Goal: Transaction & Acquisition: Purchase product/service

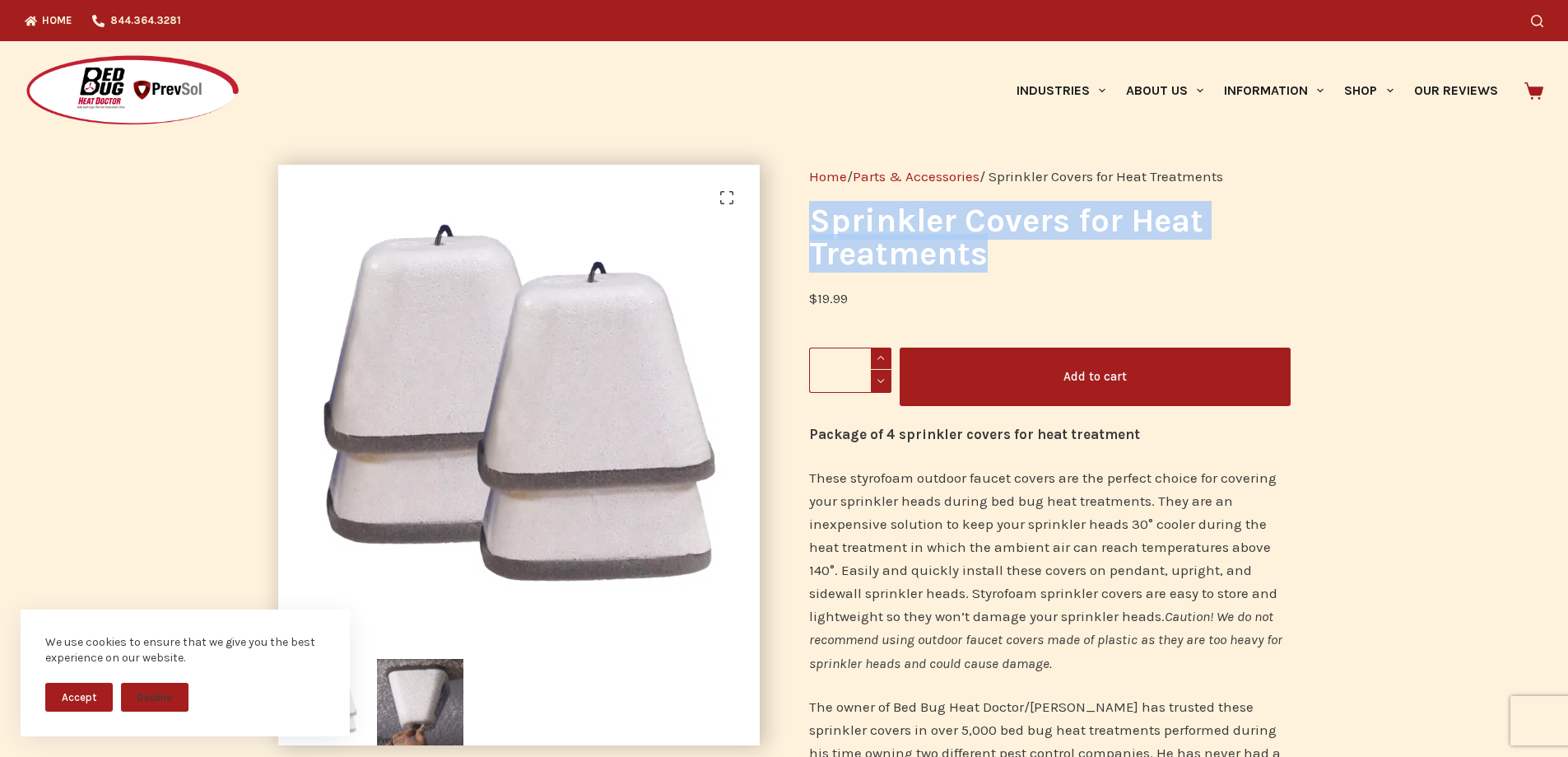
drag, startPoint x: 807, startPoint y: 217, endPoint x: 979, endPoint y: 251, distance: 175.3
click at [982, 251] on div "Home / Parts & Accessories / Sprinkler Covers for Heat Treatments Sprinkler Cov…" at bounding box center [1050, 544] width 531 height 809
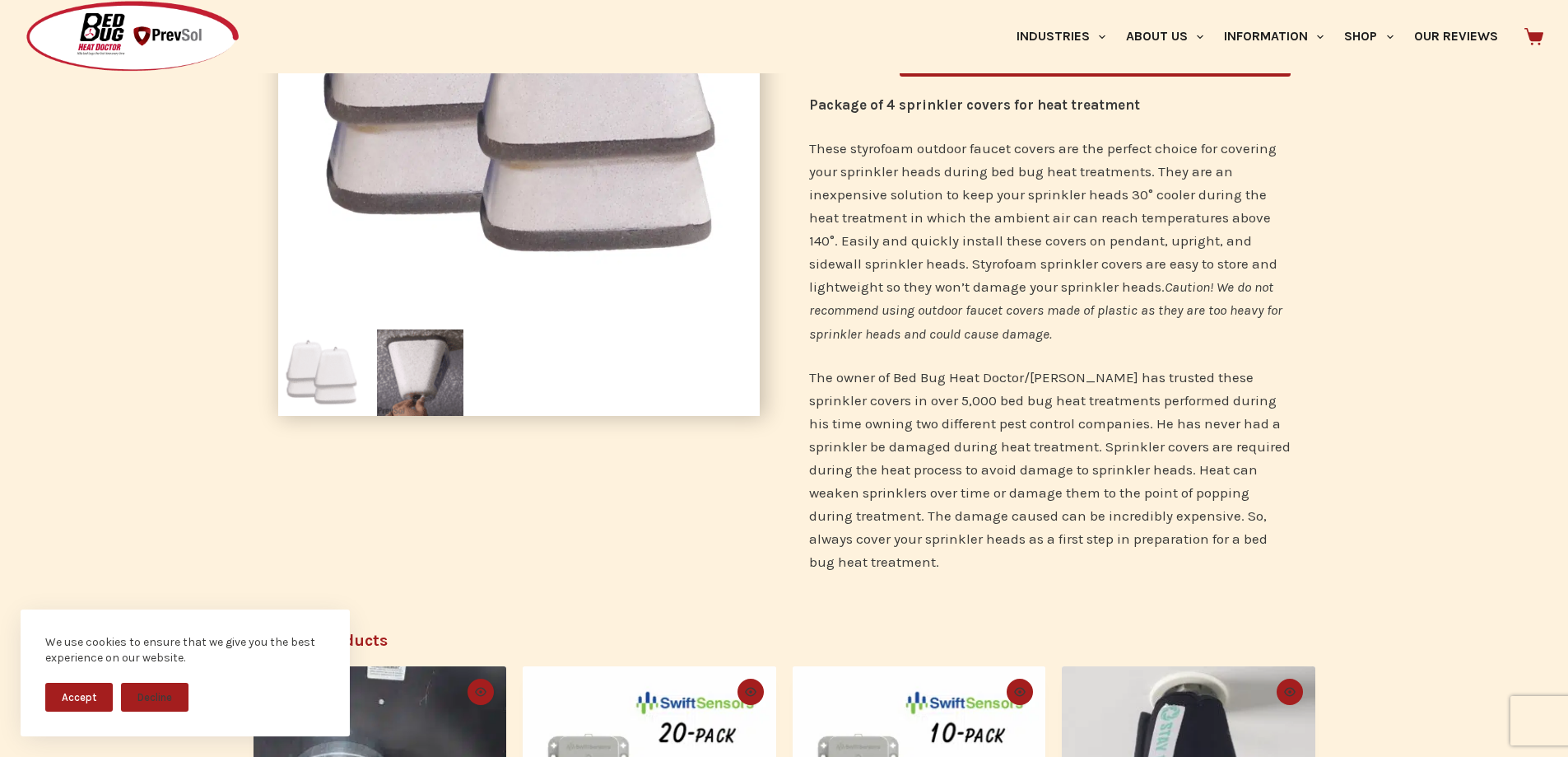
scroll to position [741, 0]
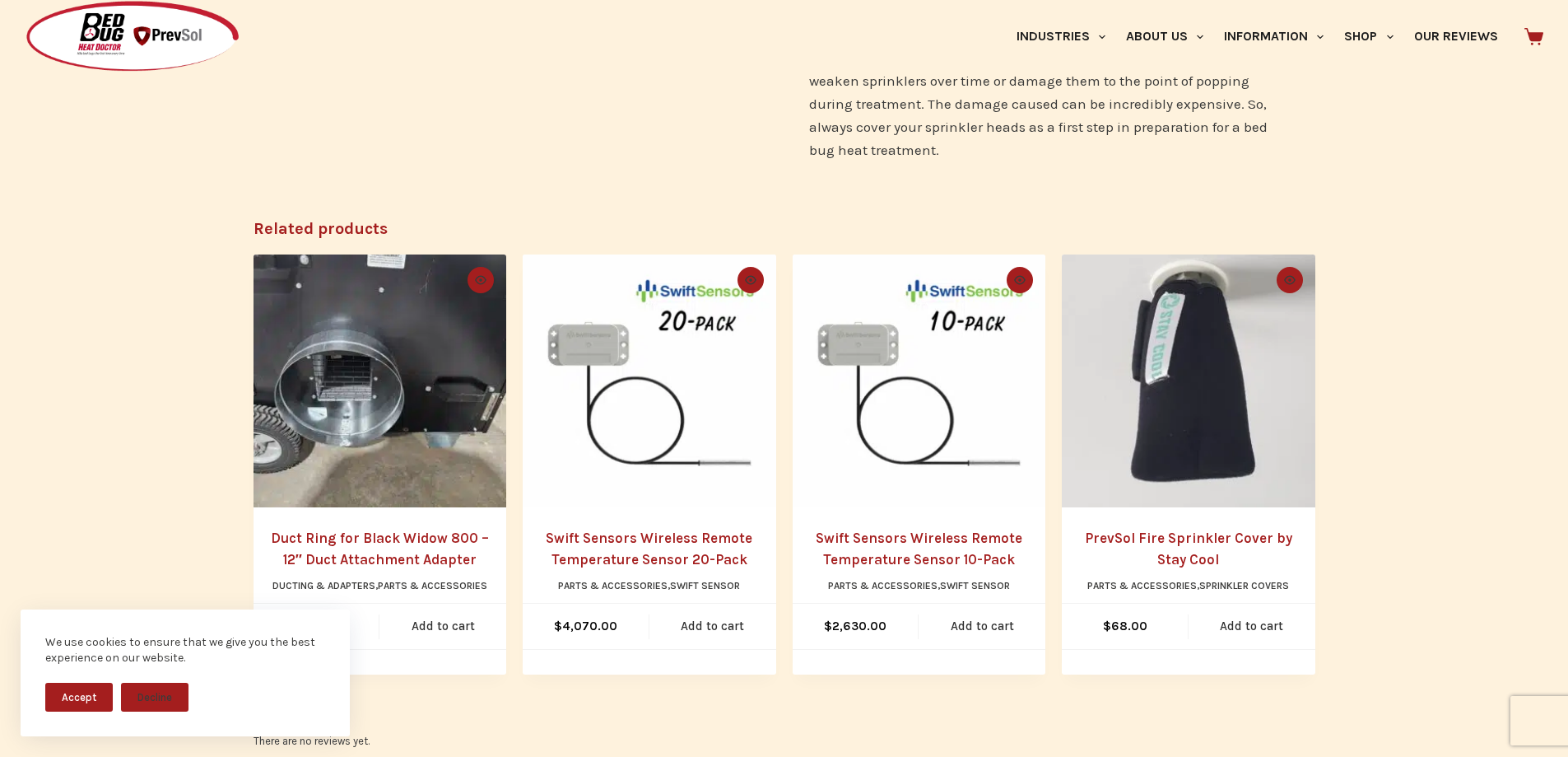
click at [1122, 537] on link "PrevSol Fire Sprinkler Cover by Stay Cool" at bounding box center [1188, 549] width 221 height 42
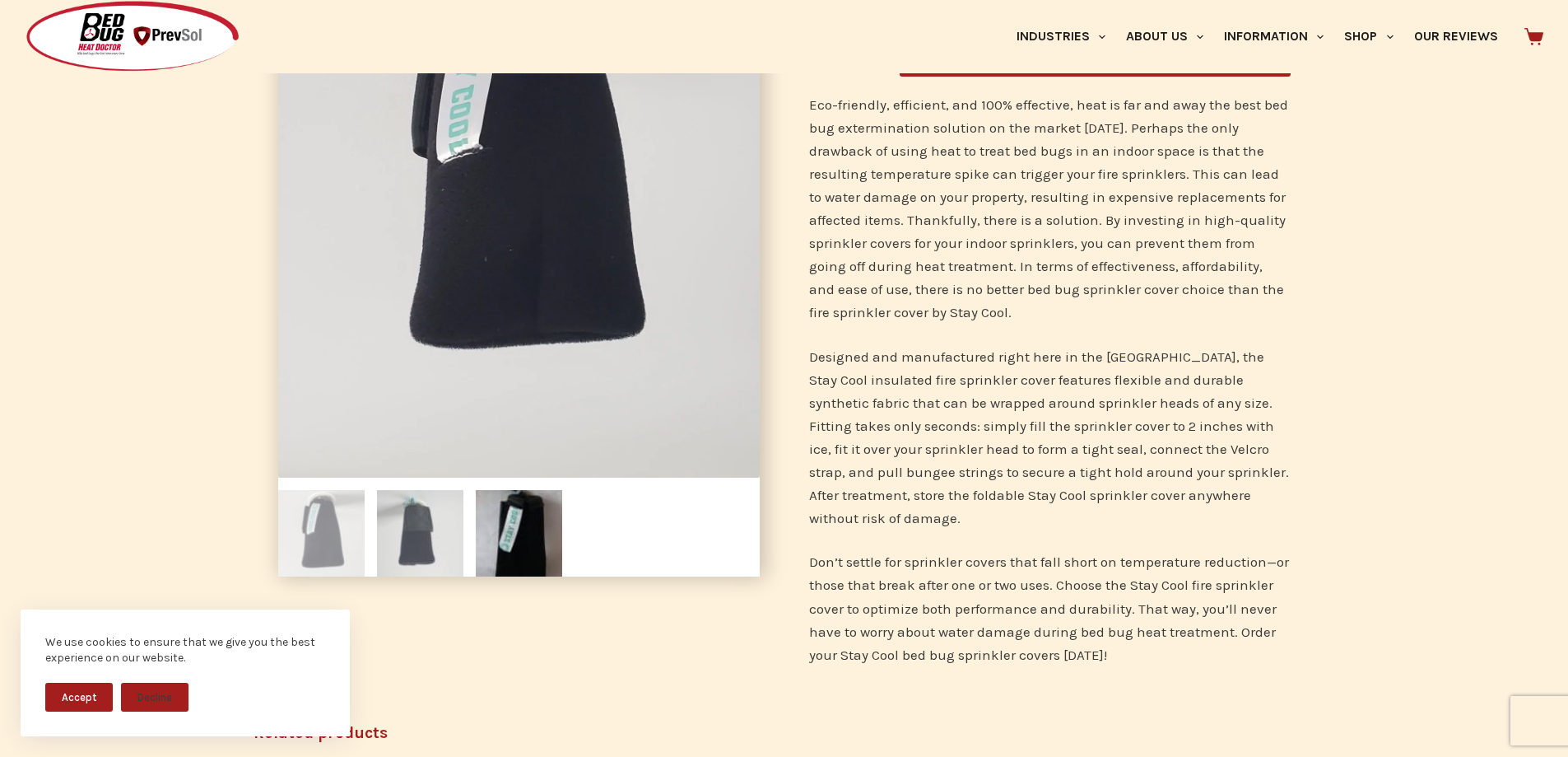
click at [409, 553] on img at bounding box center [420, 533] width 87 height 87
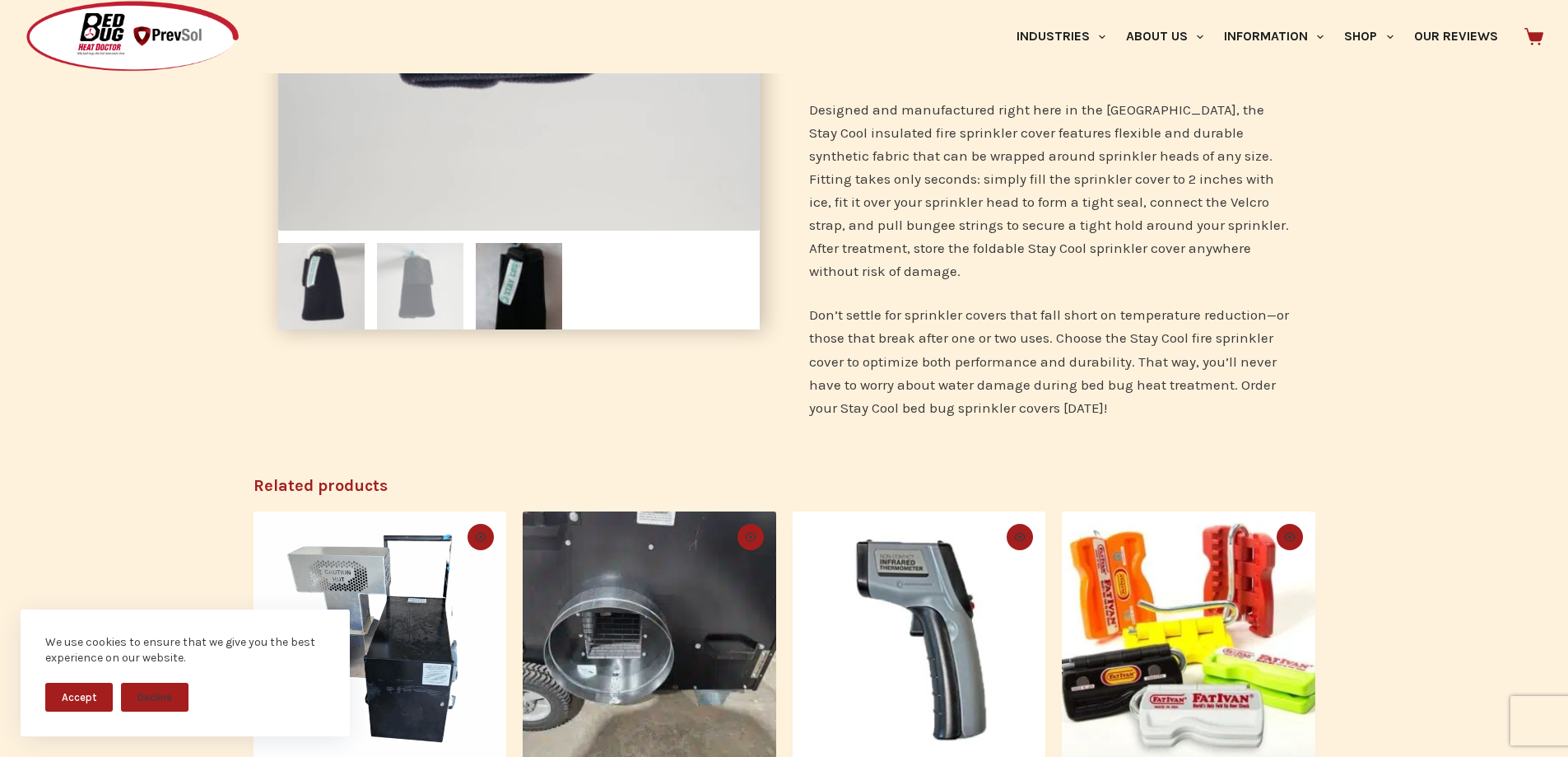
scroll to position [824, 0]
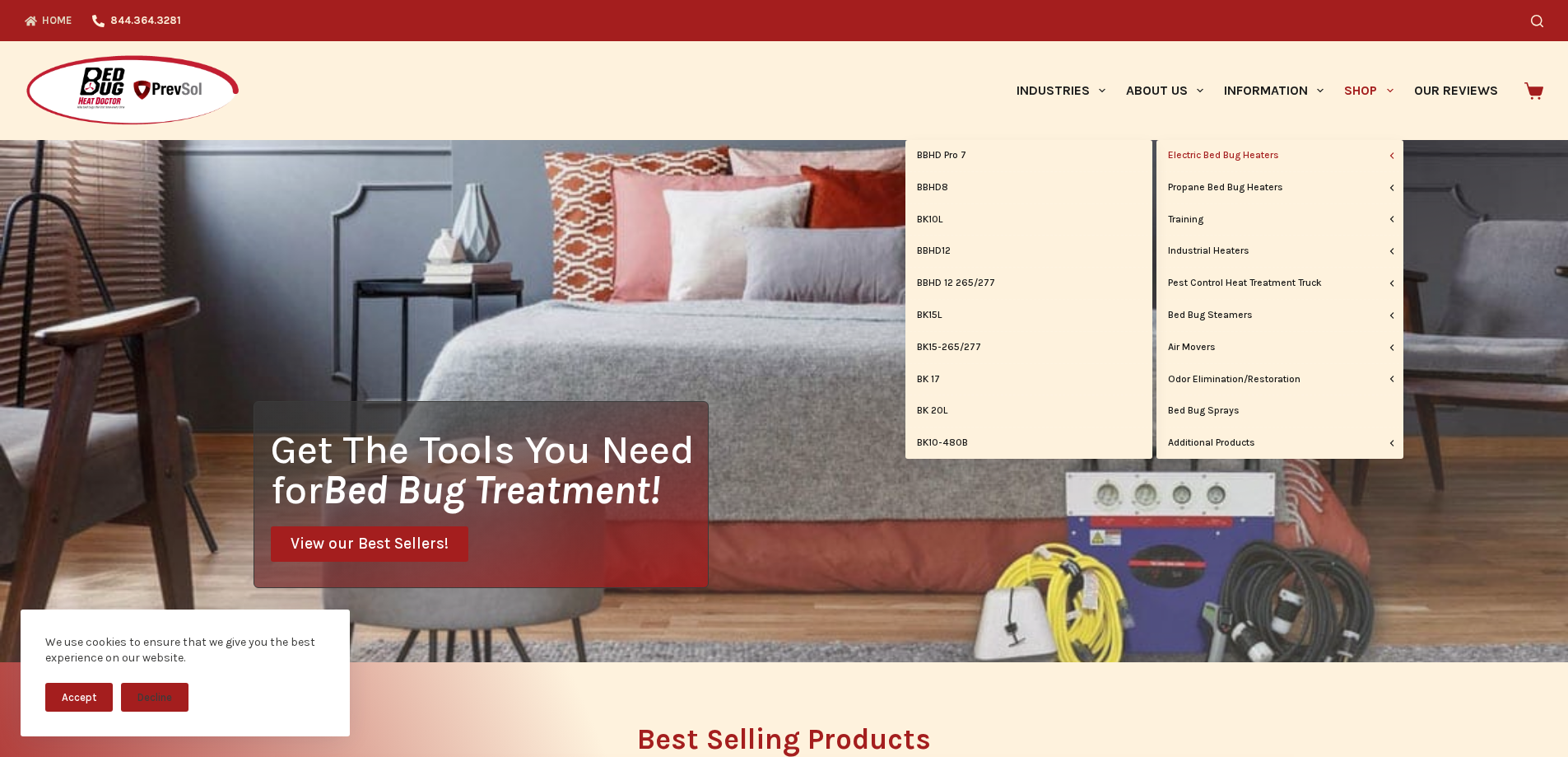
click at [1288, 154] on link "Electric Bed Bug Heaters" at bounding box center [1280, 155] width 247 height 31
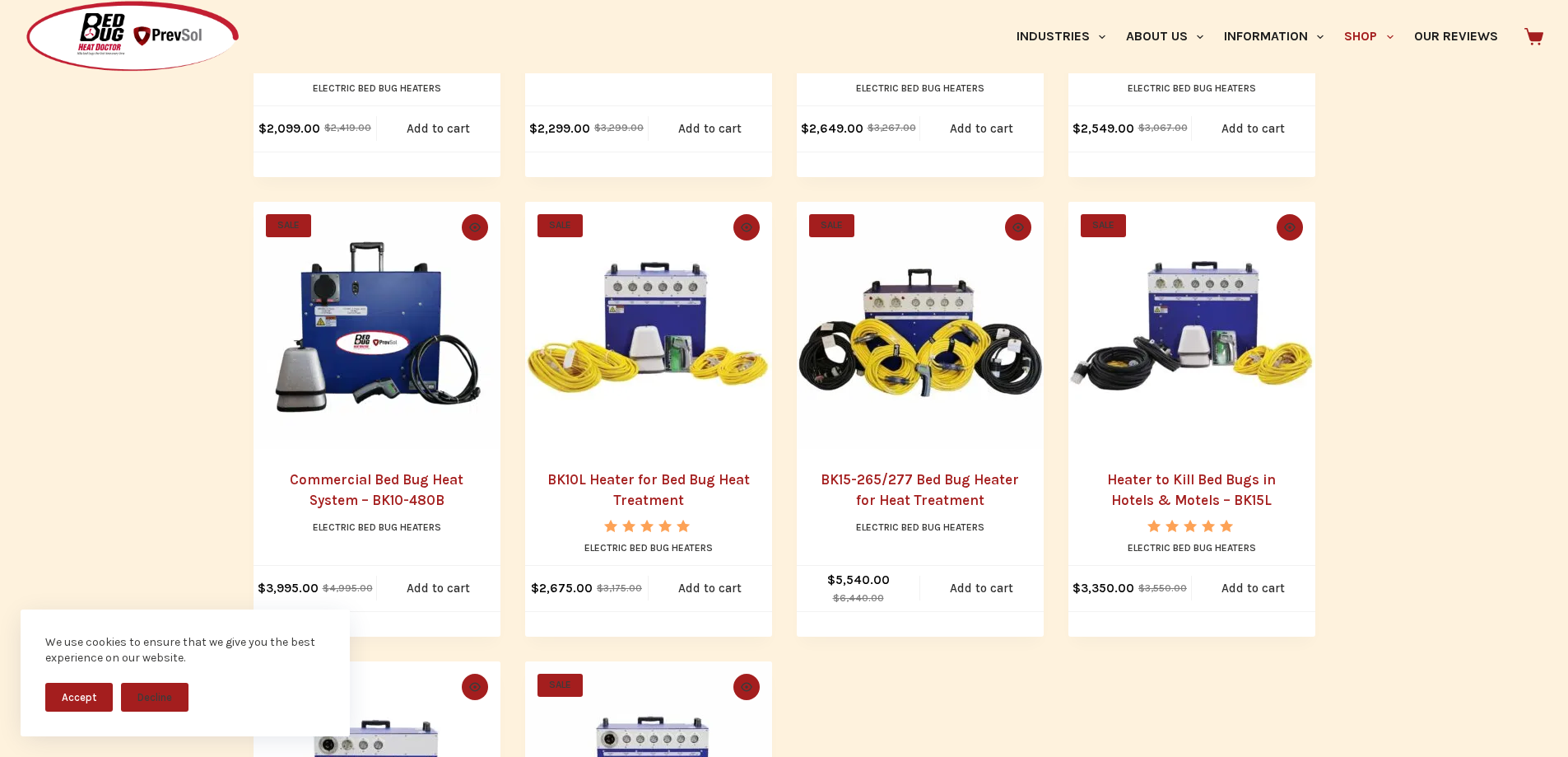
scroll to position [494, 0]
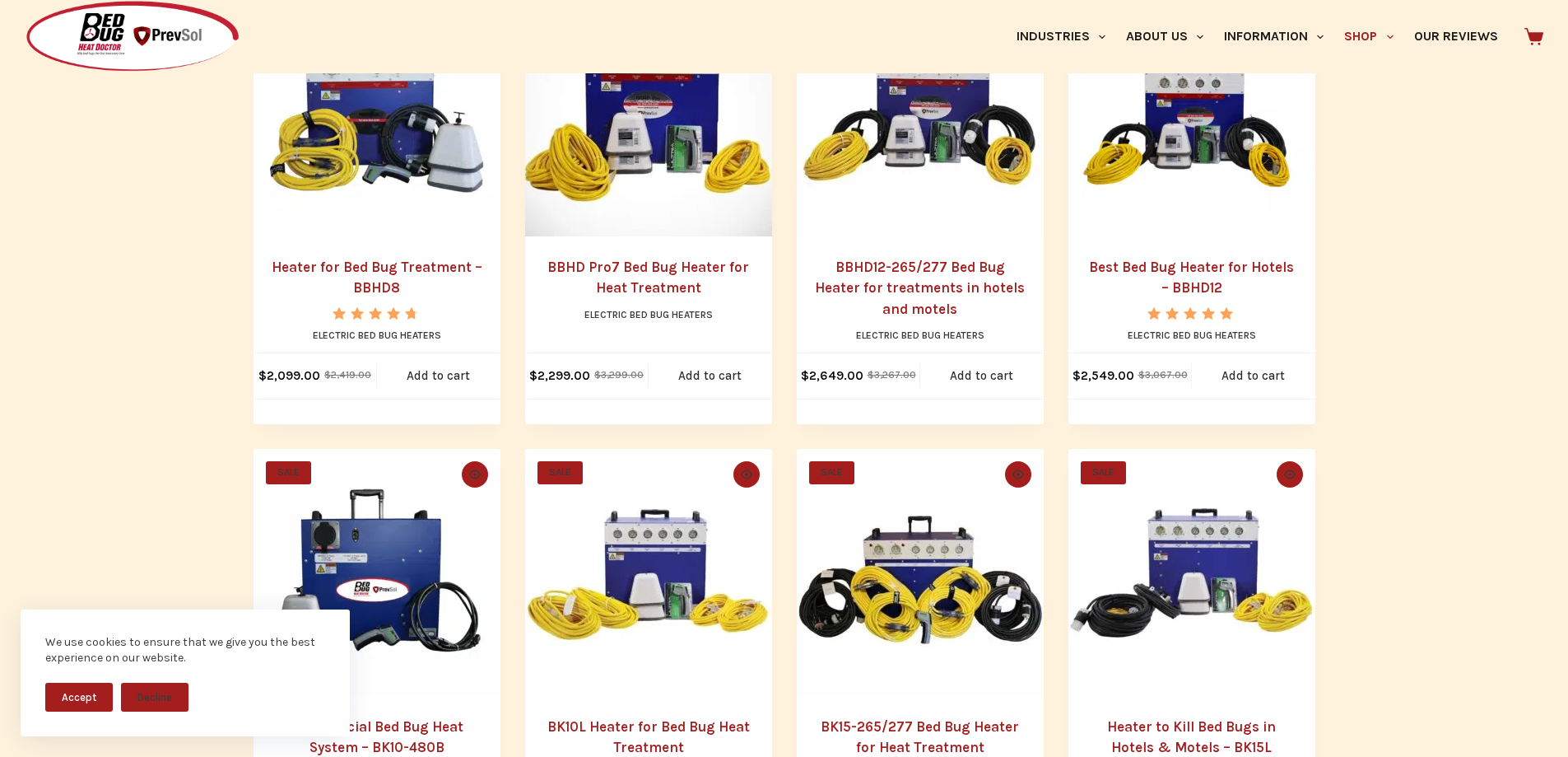
click at [1194, 266] on link "Best Bed Bug Heater for Hotels – BBHD12" at bounding box center [1191, 277] width 205 height 38
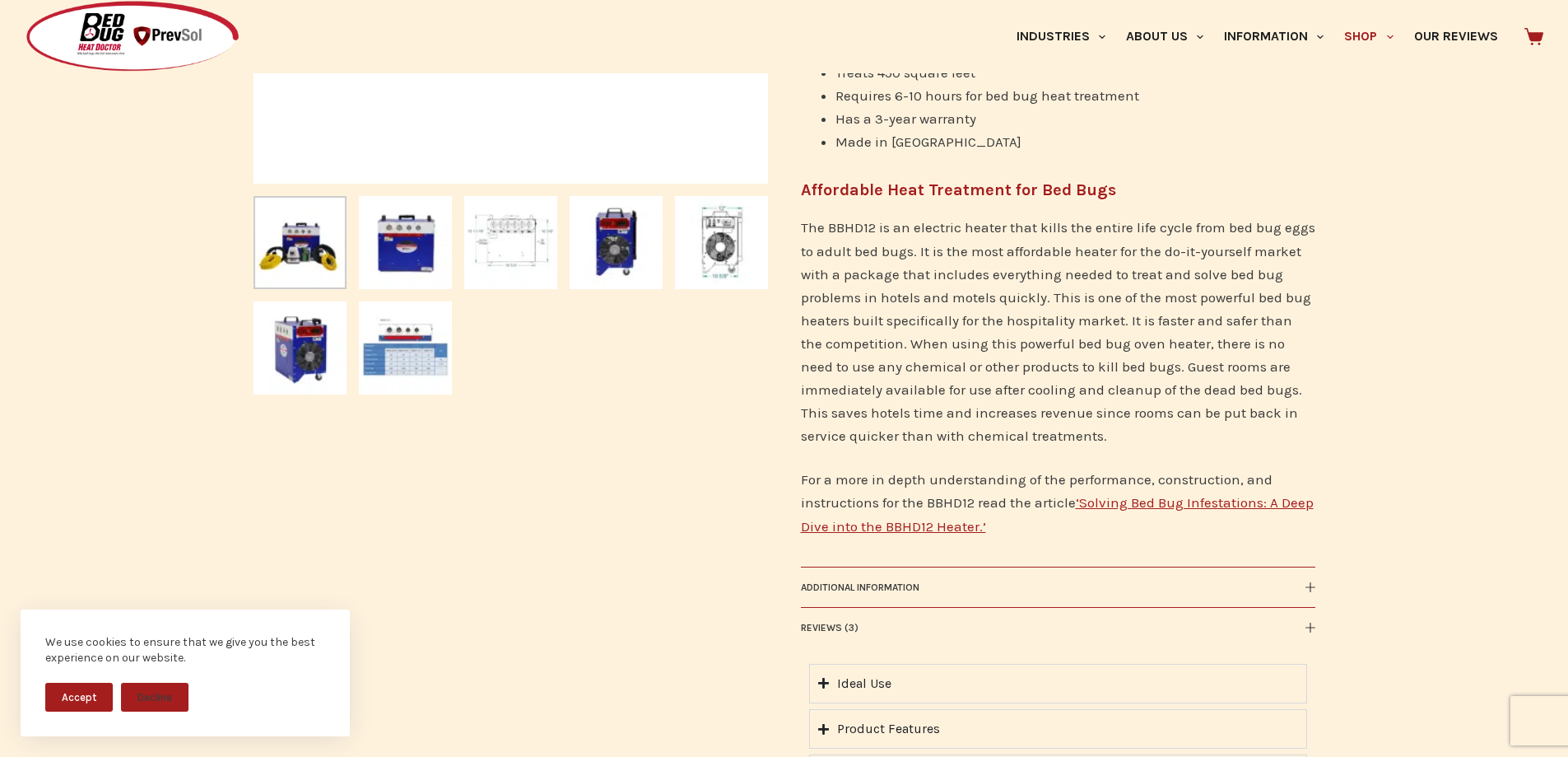
scroll to position [906, 0]
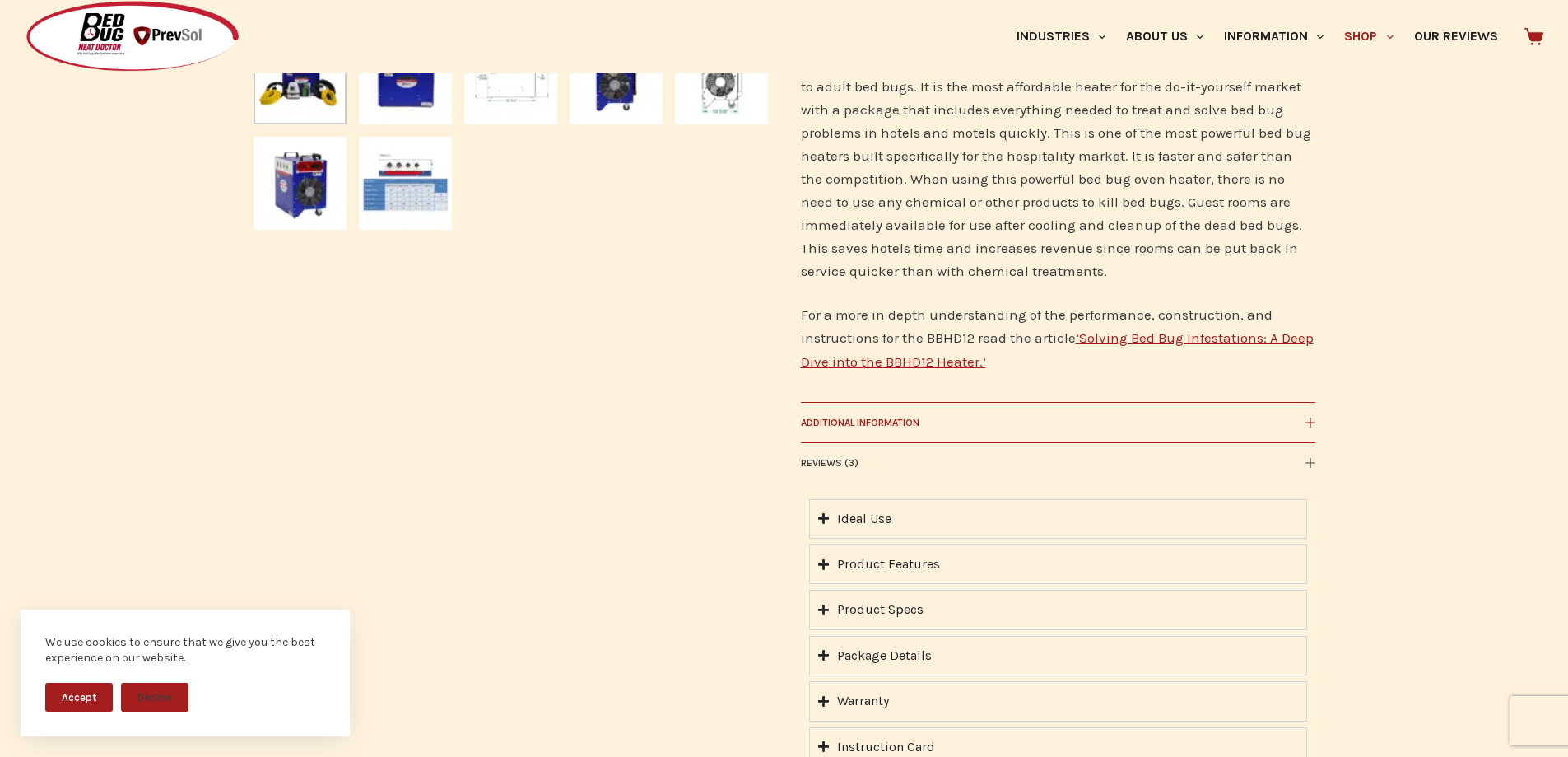
click at [912, 406] on button "Additional information" at bounding box center [1059, 422] width 515 height 41
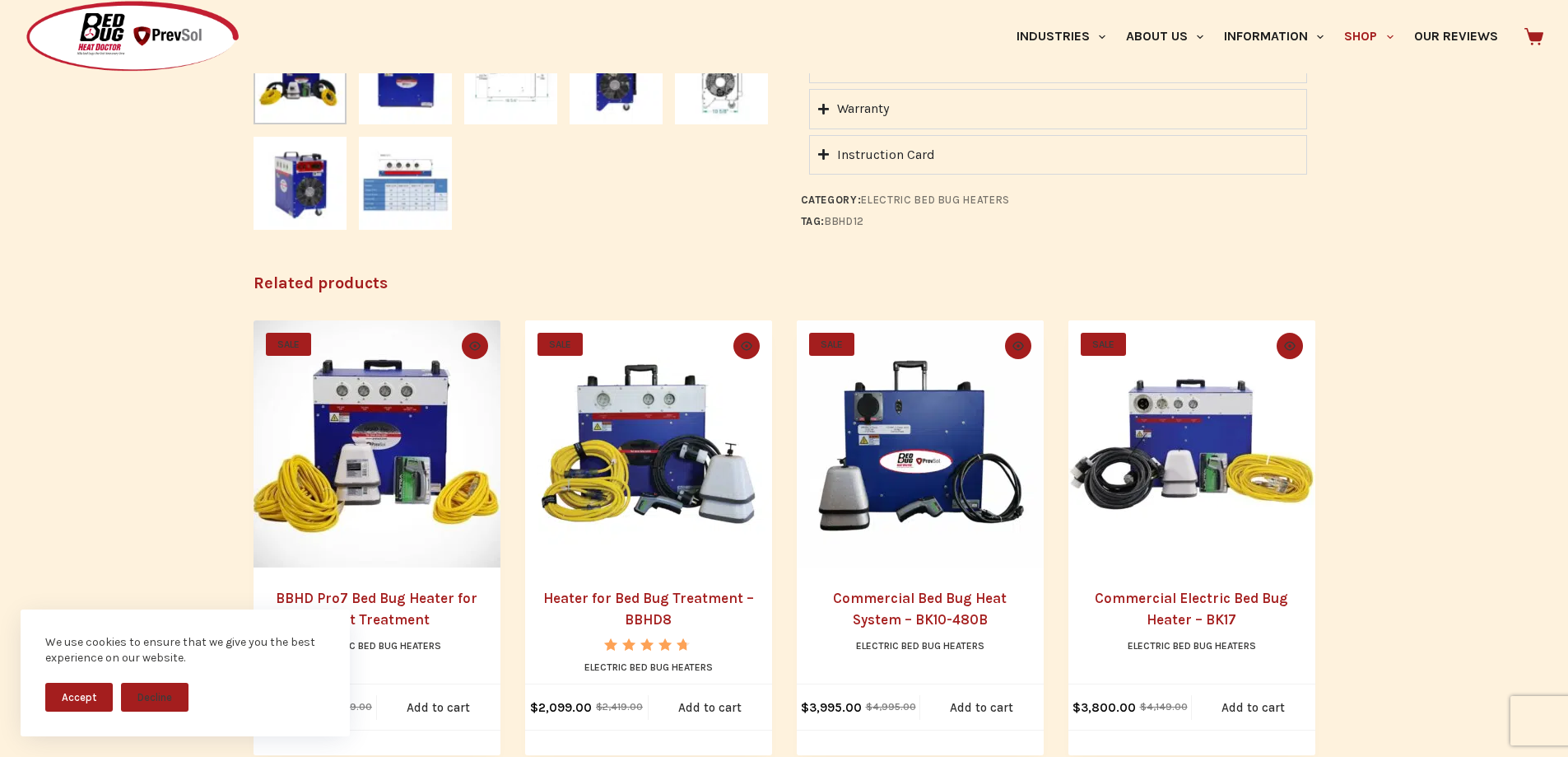
scroll to position [577, 0]
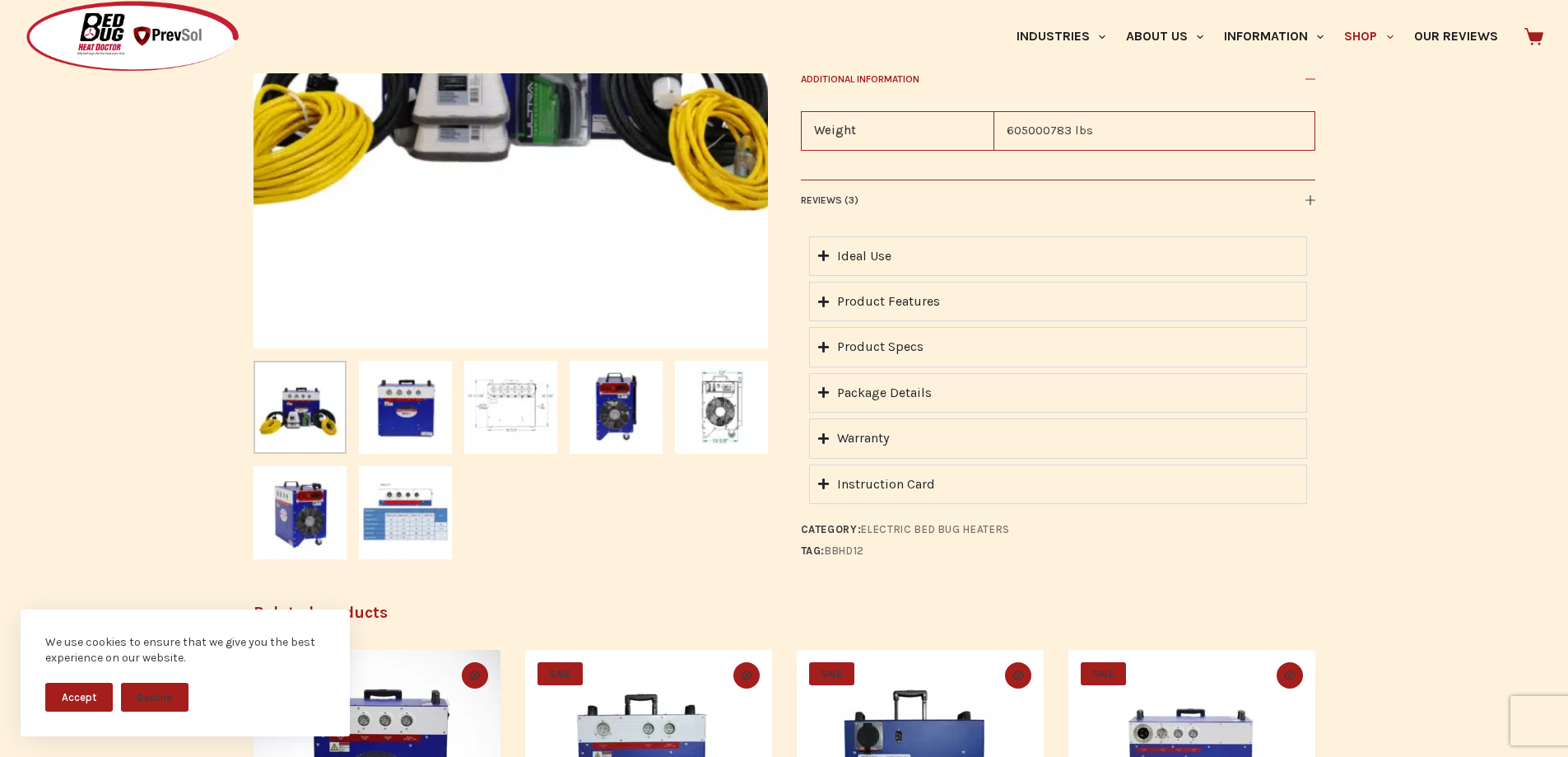
click at [881, 249] on div "Ideal Use" at bounding box center [864, 256] width 54 height 21
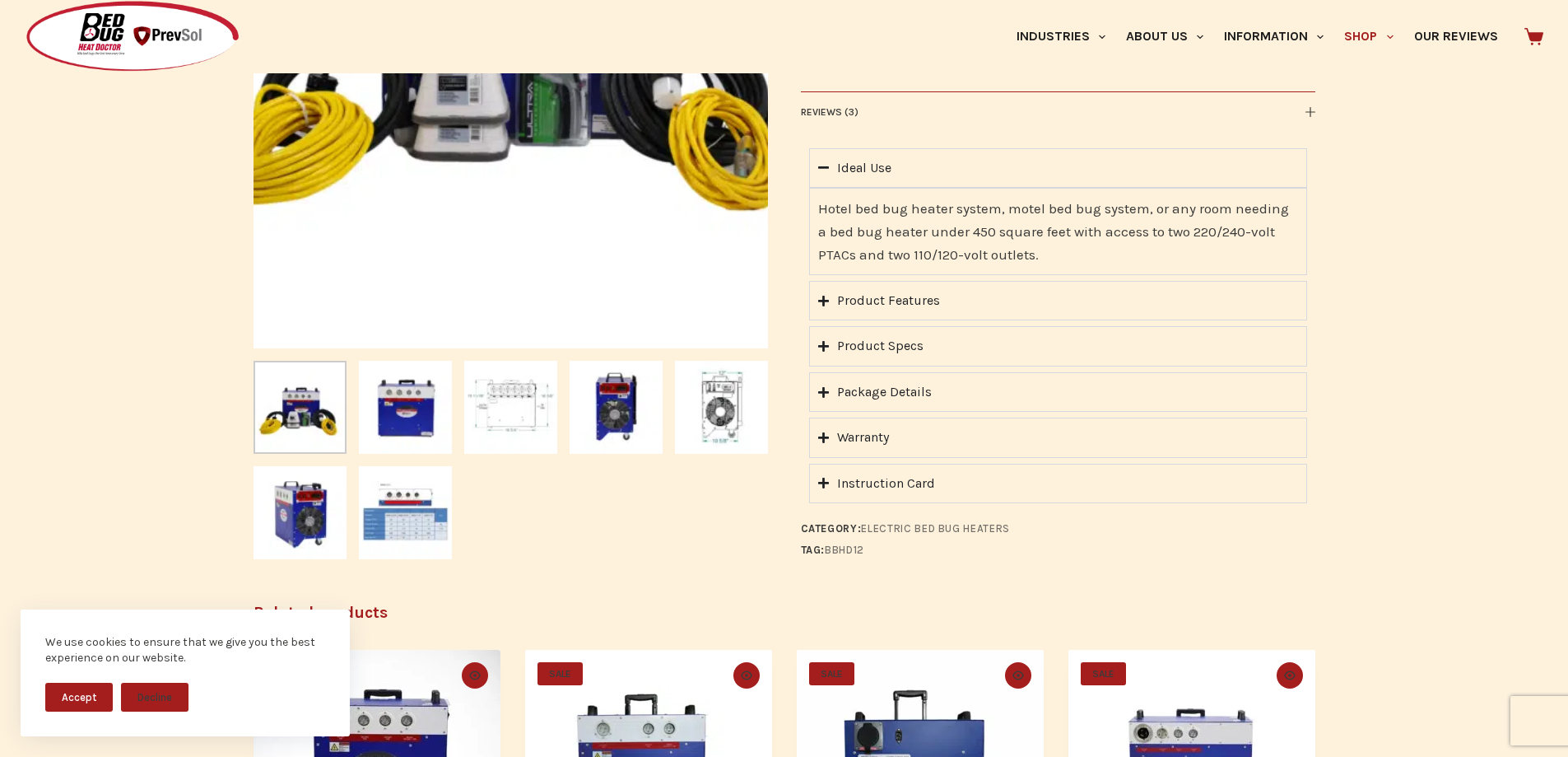
click at [917, 300] on div "Product Features" at bounding box center [888, 301] width 103 height 21
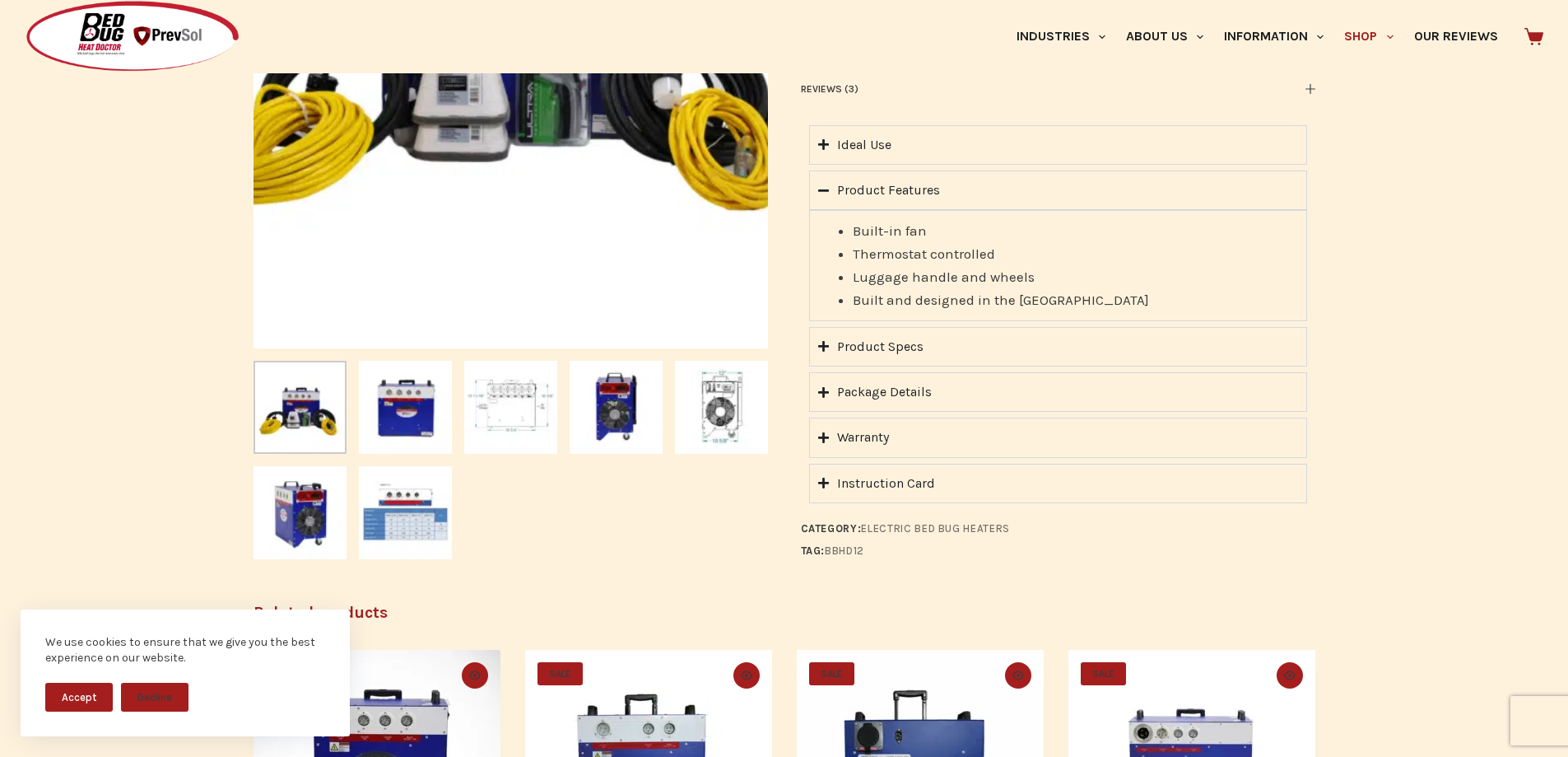
click at [904, 352] on div "Product Specs" at bounding box center [880, 346] width 87 height 21
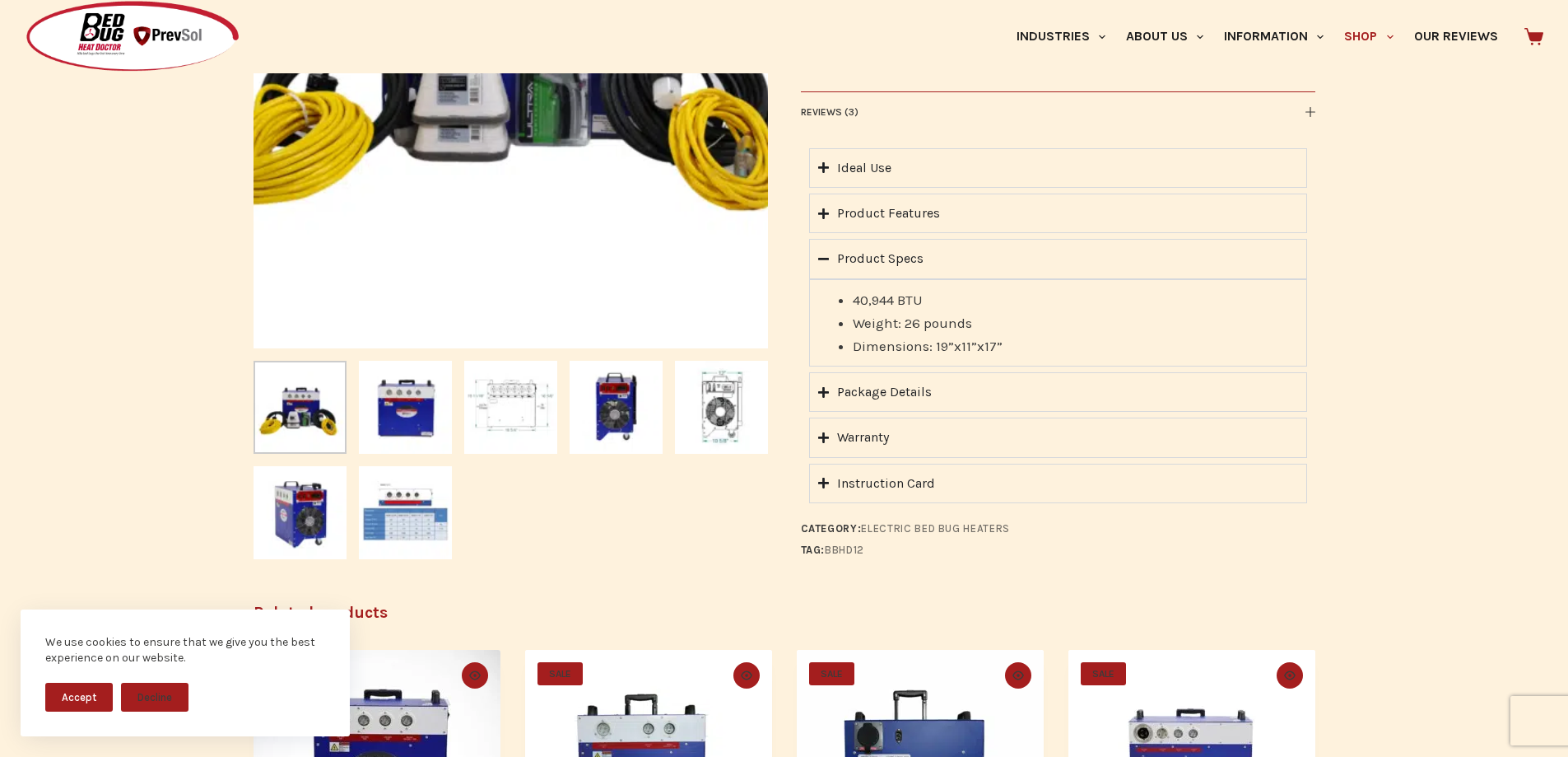
click at [883, 402] on div "Package Details" at bounding box center [884, 392] width 95 height 21
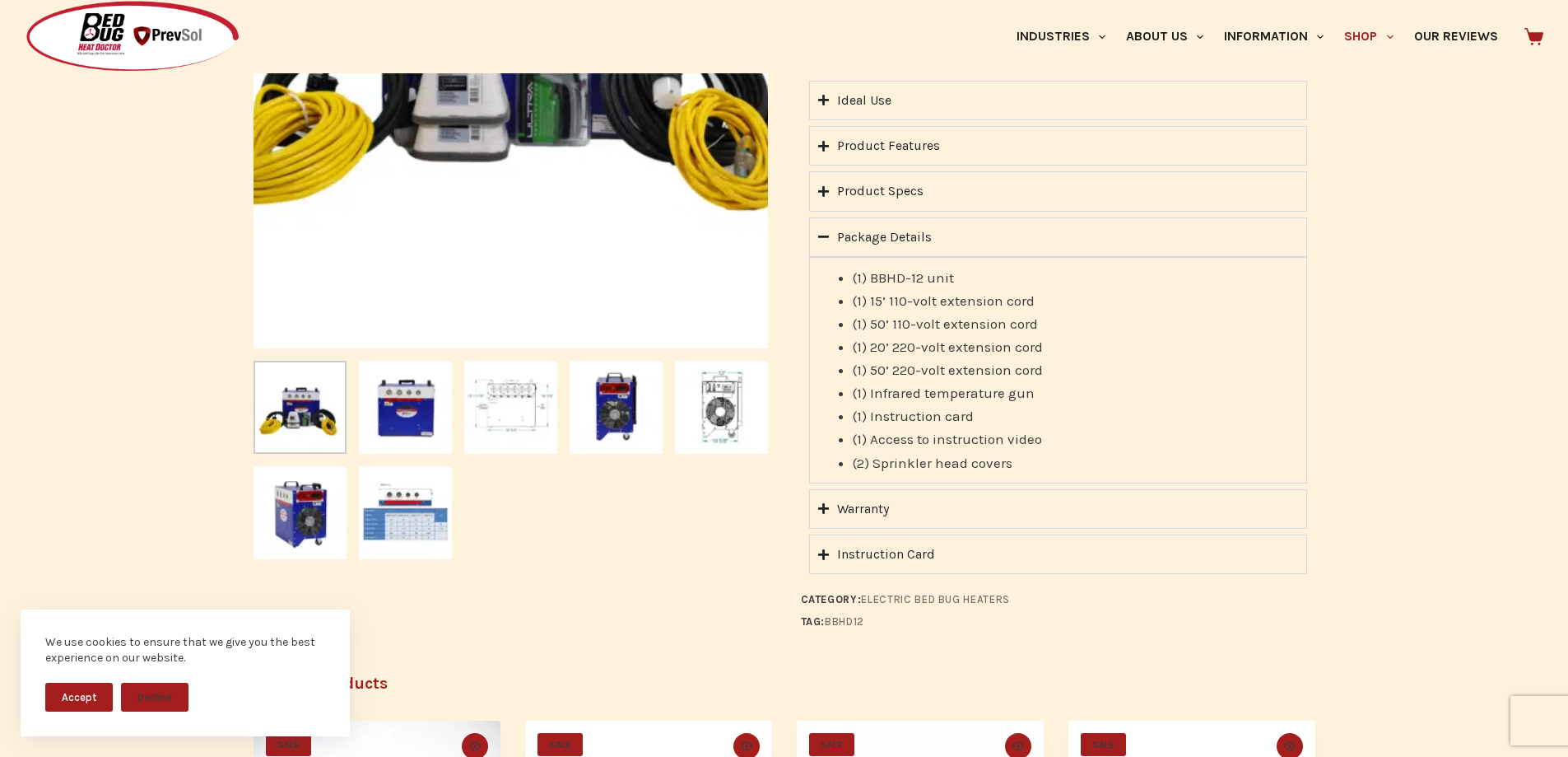
click at [887, 511] on div "Warranty" at bounding box center [863, 508] width 52 height 21
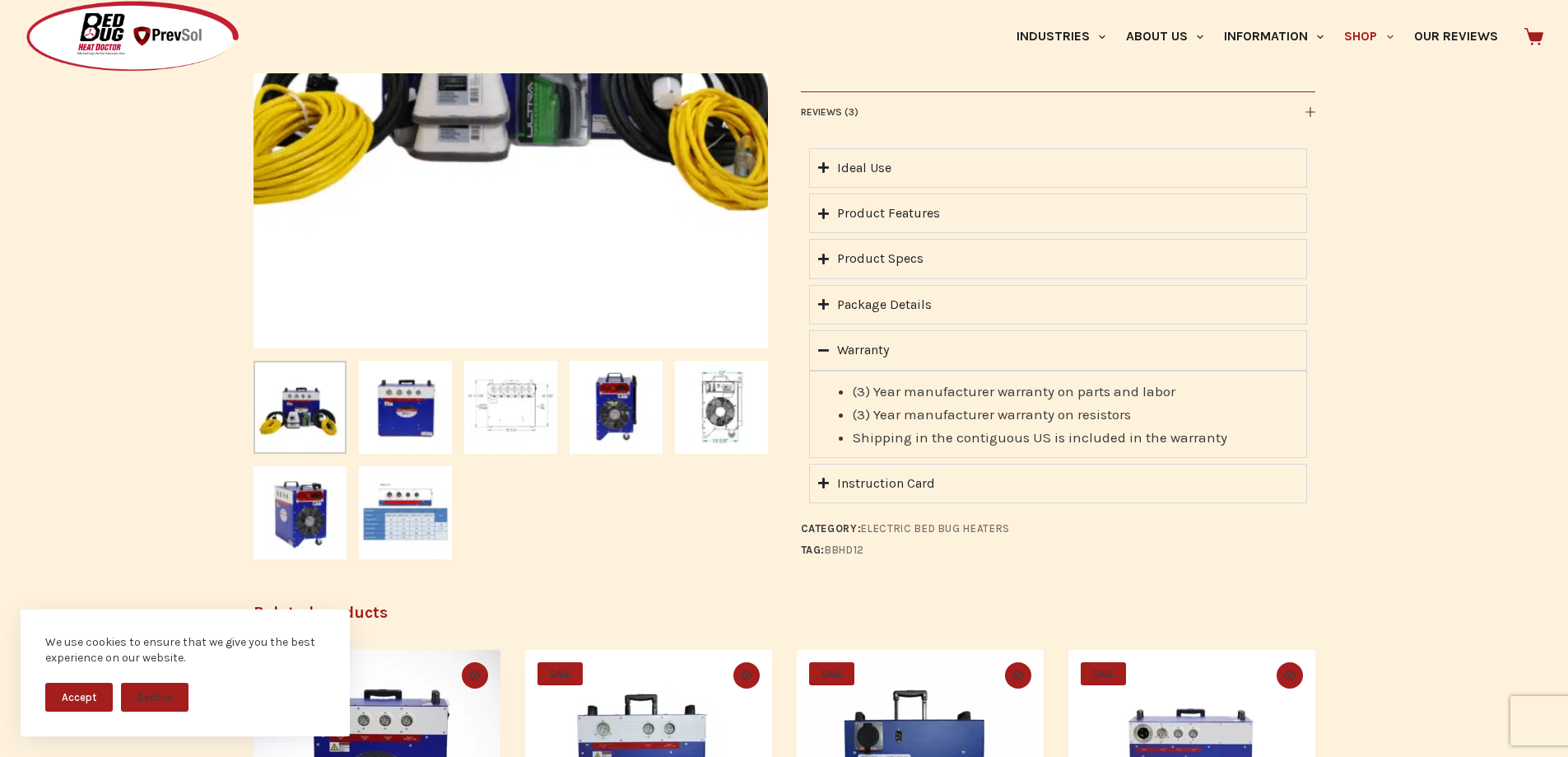
click at [894, 487] on div "Instruction Card" at bounding box center [886, 483] width 98 height 21
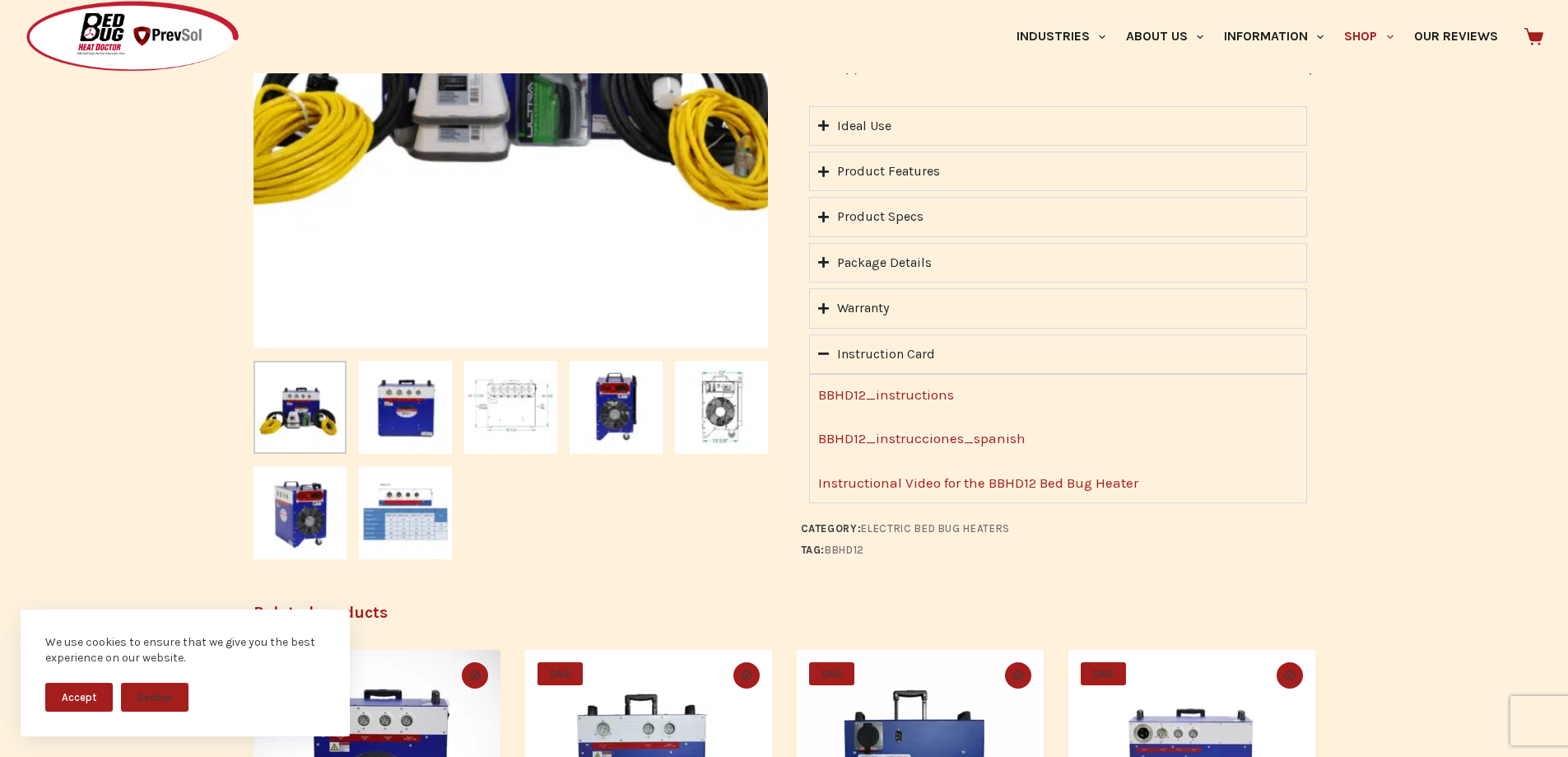
click at [923, 484] on link "Instructional Video for the BBHD12 Bed Bug Heater" at bounding box center [979, 482] width 320 height 16
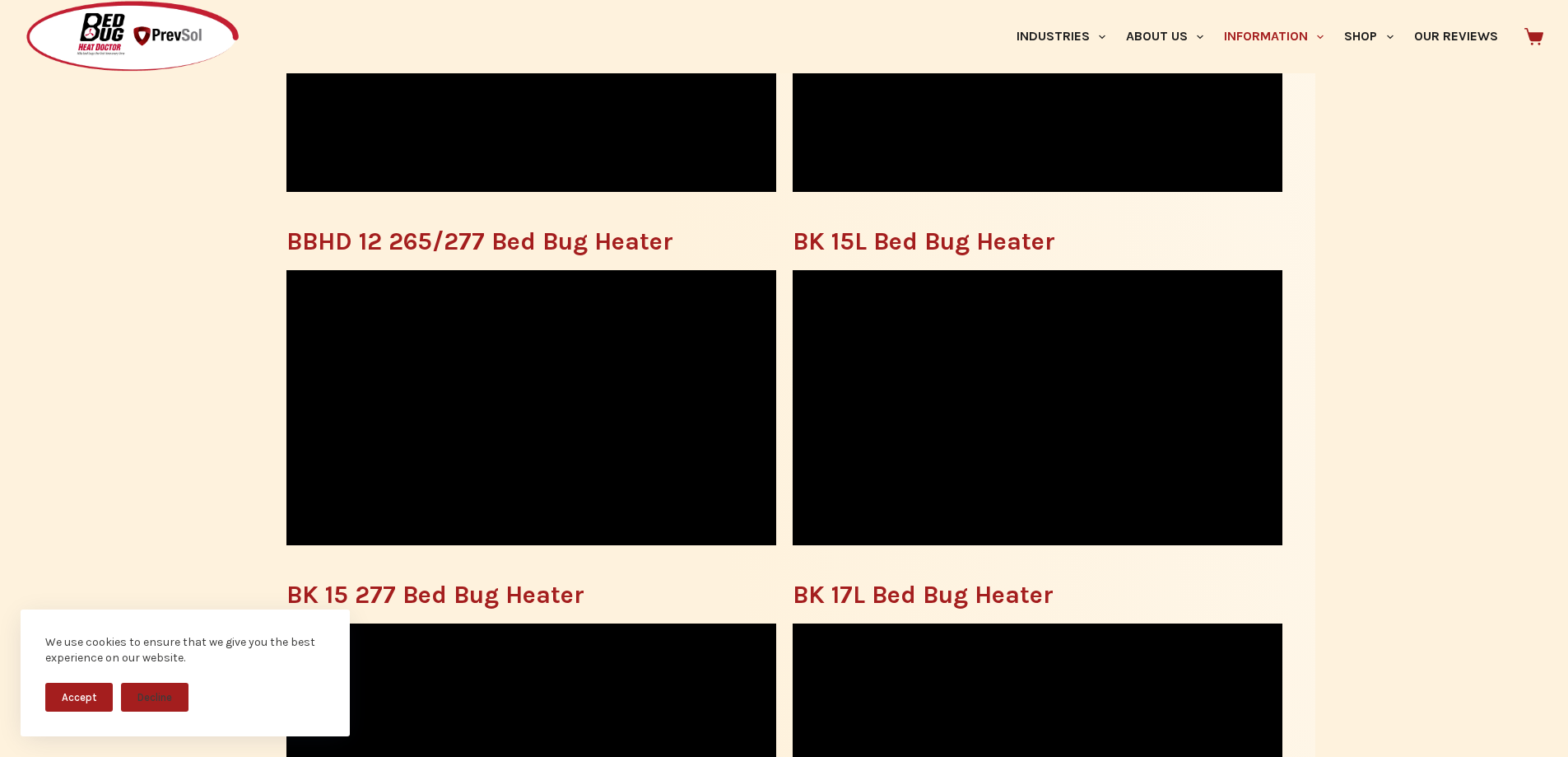
scroll to position [824, 0]
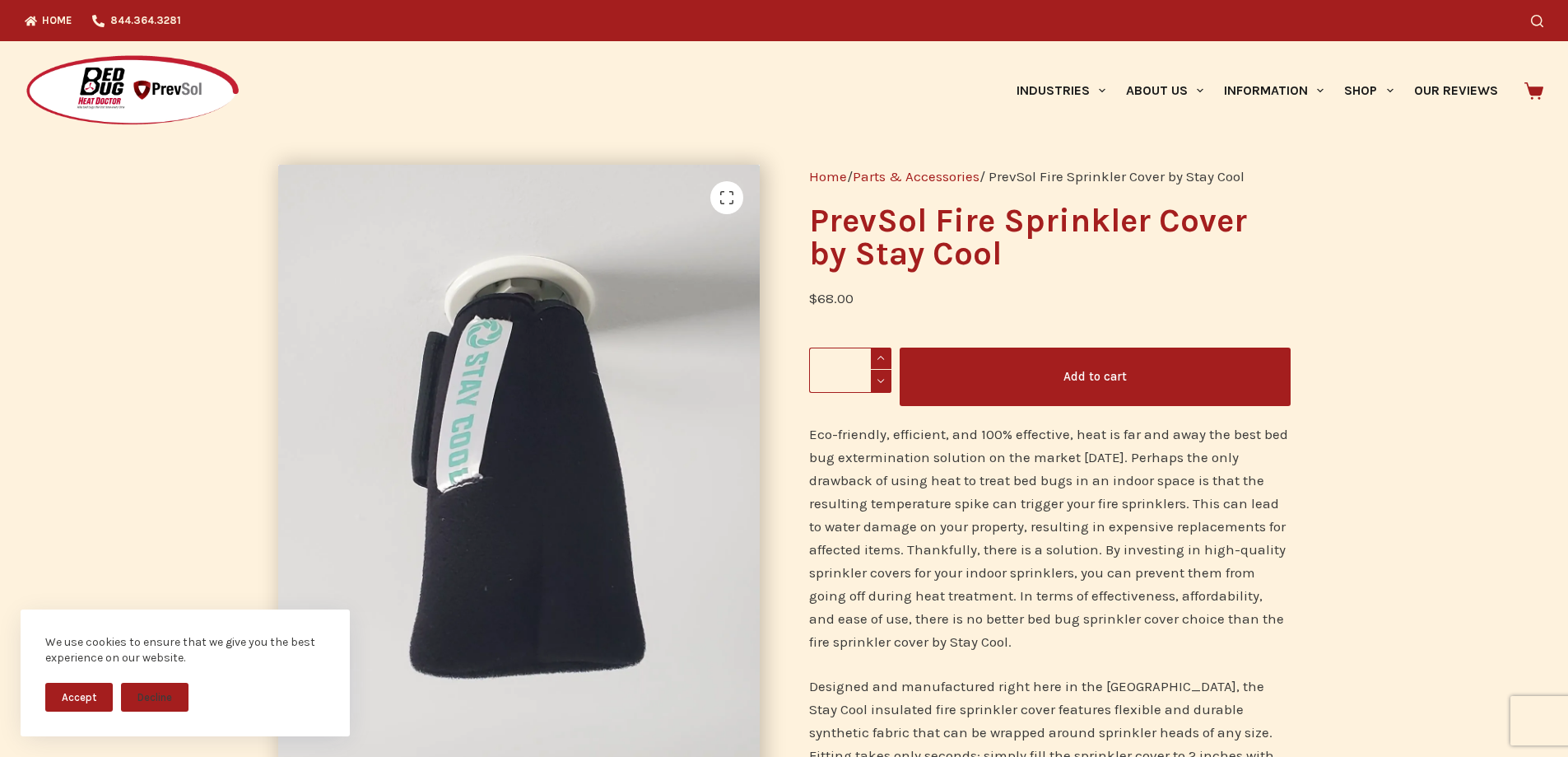
click at [928, 175] on link "Parts & Accessories" at bounding box center [915, 176] width 126 height 16
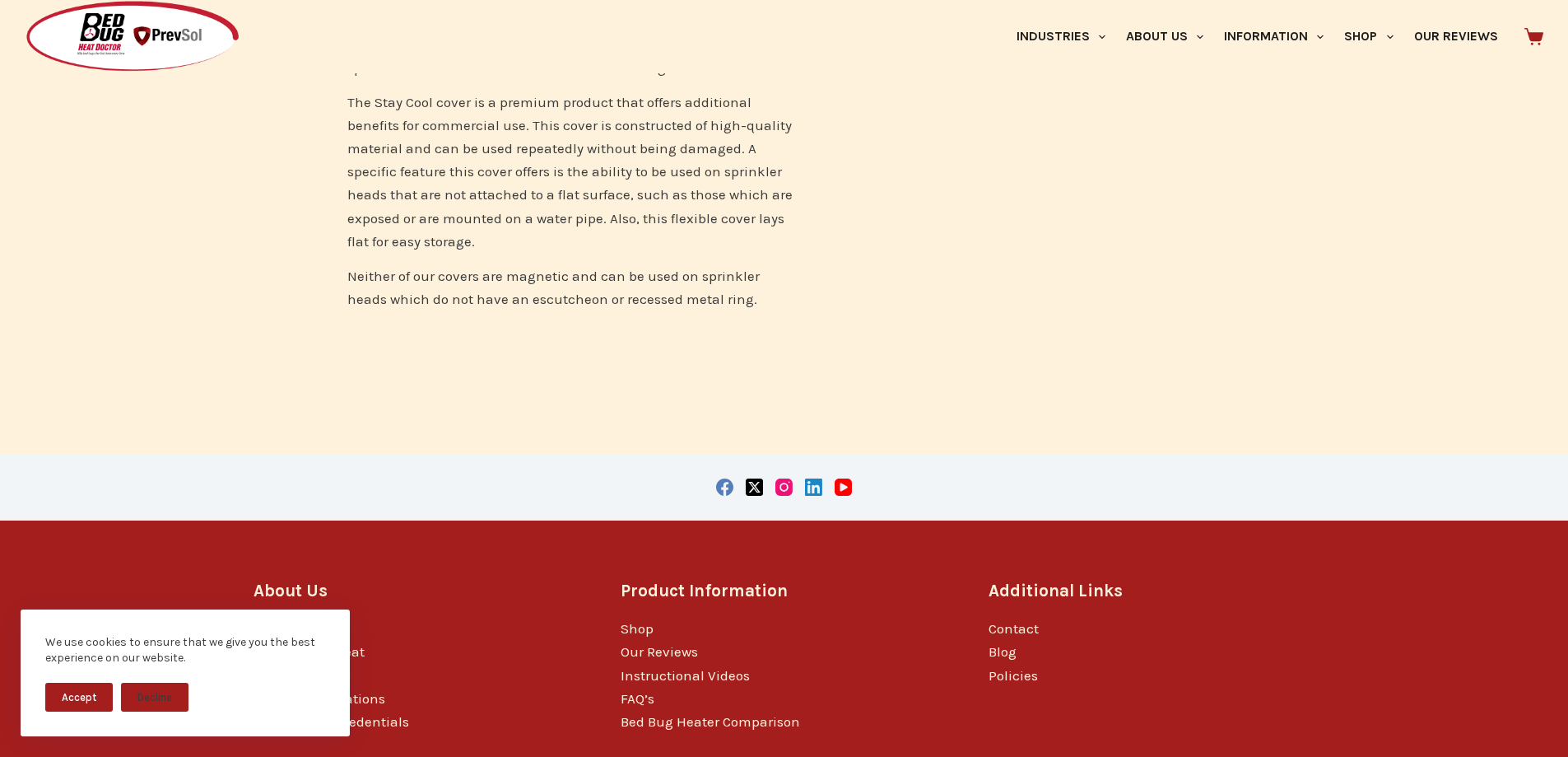
scroll to position [659, 0]
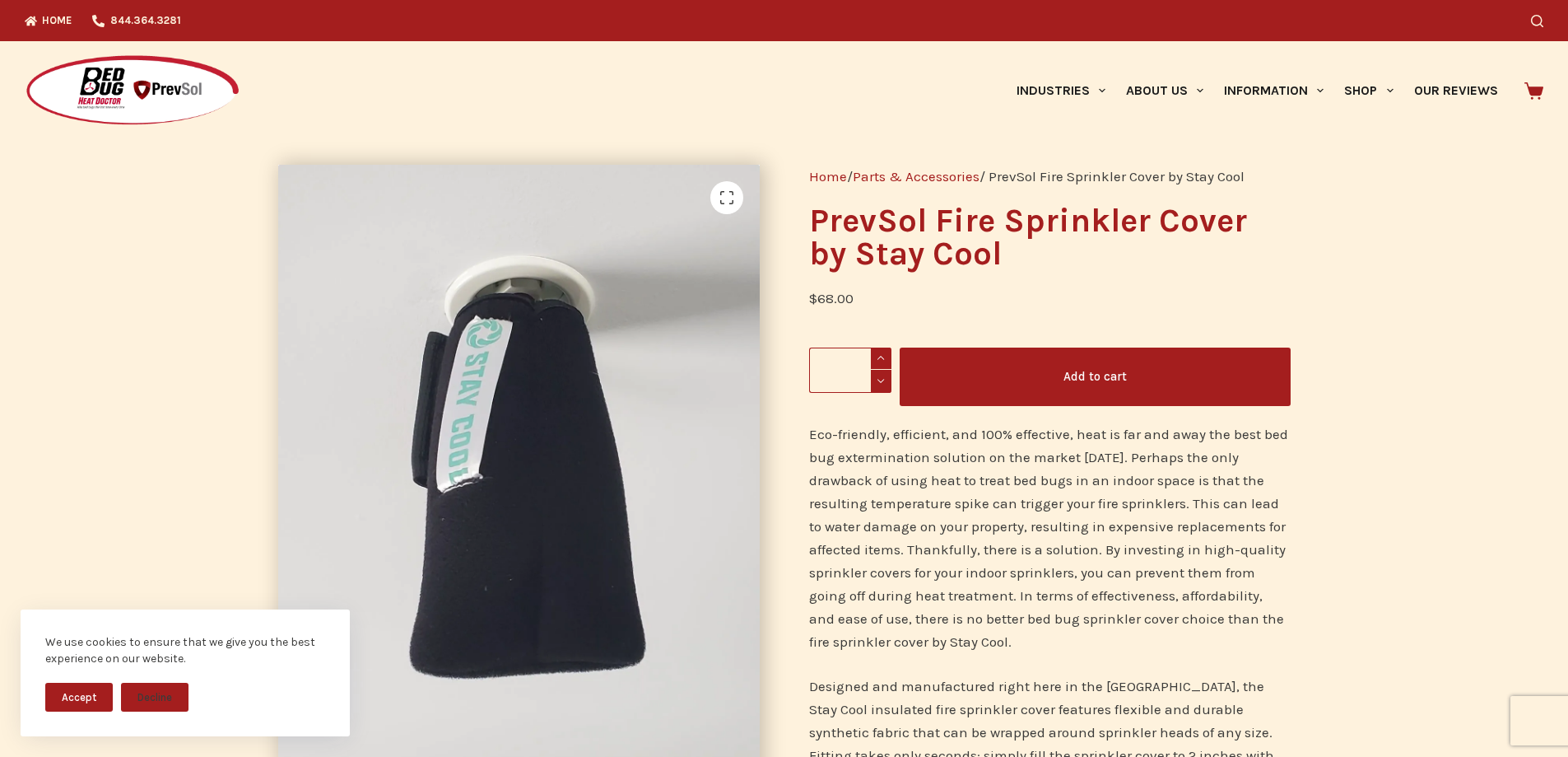
scroll to position [412, 0]
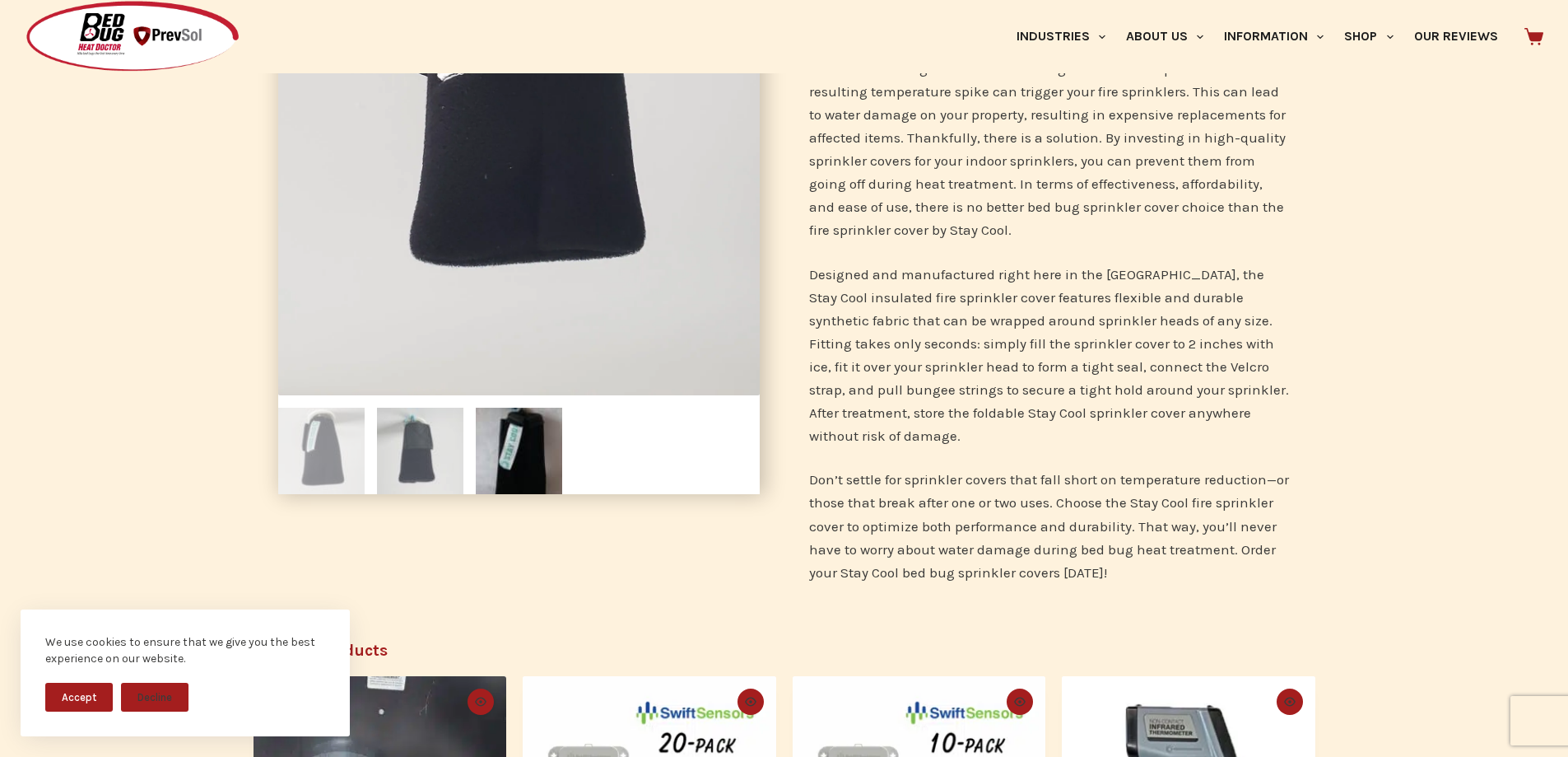
click at [374, 465] on li at bounding box center [419, 445] width 98 height 98
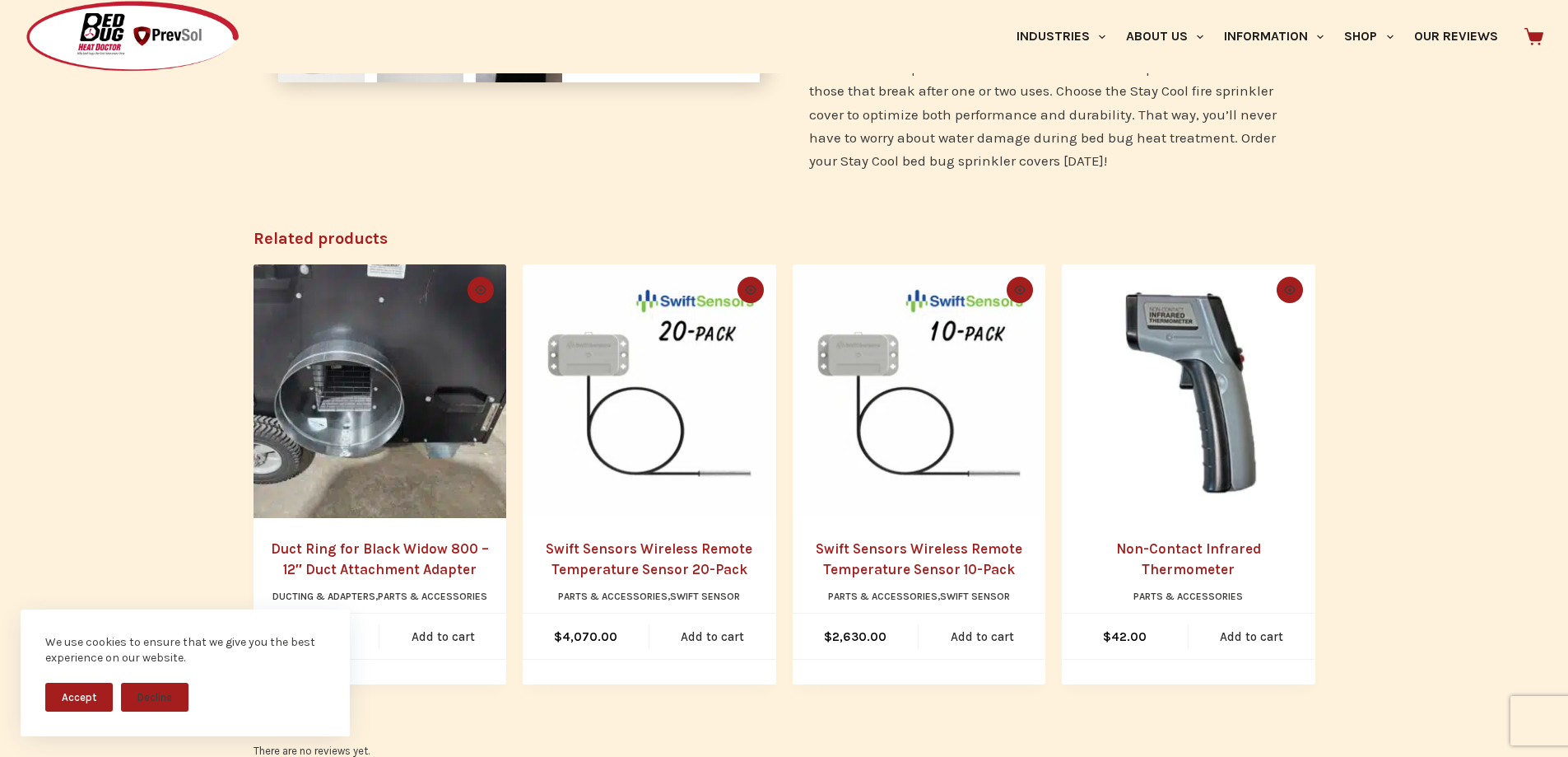
scroll to position [247, 0]
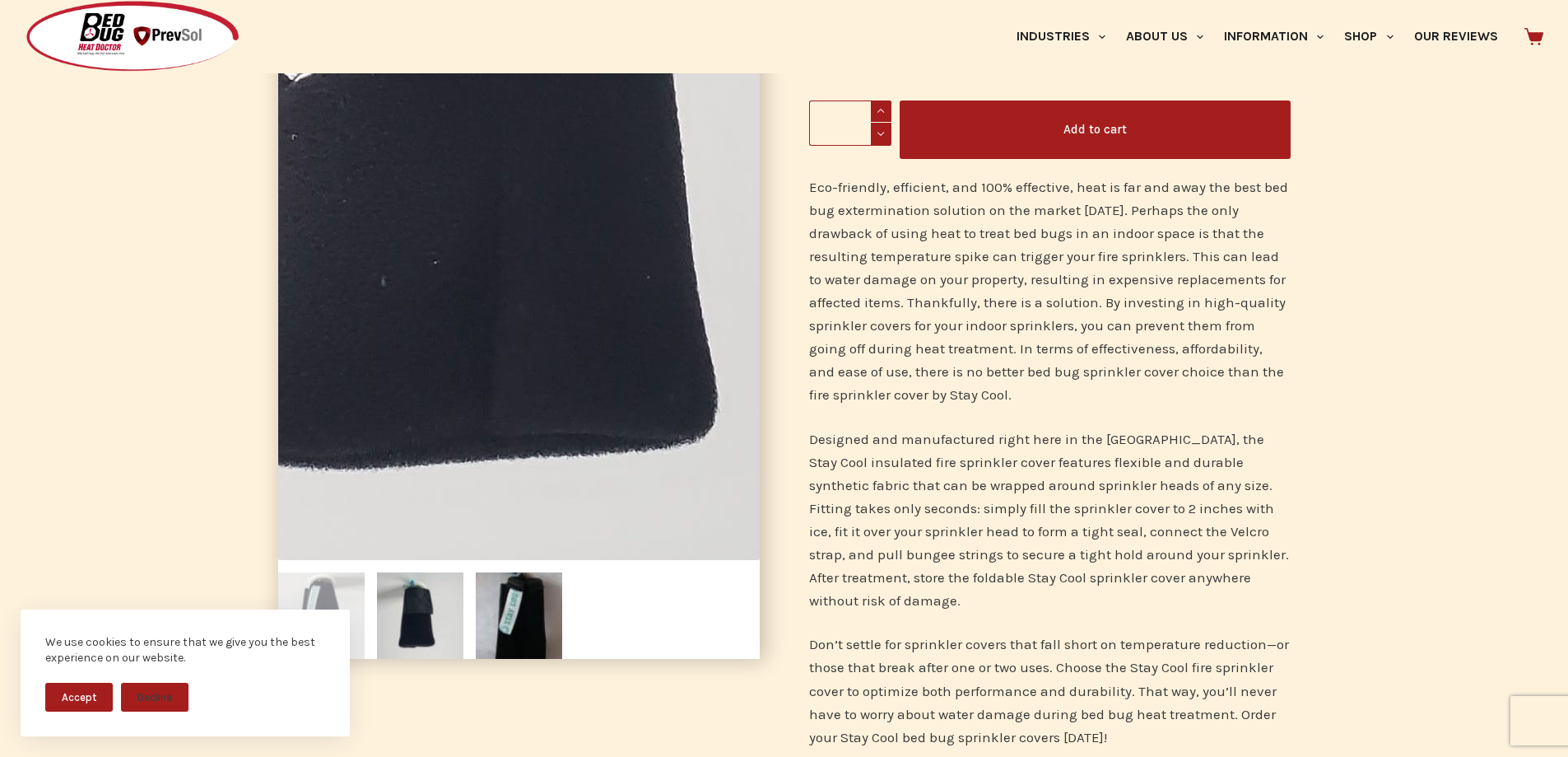
click at [579, 396] on img at bounding box center [452, 67] width 1008 height 1343
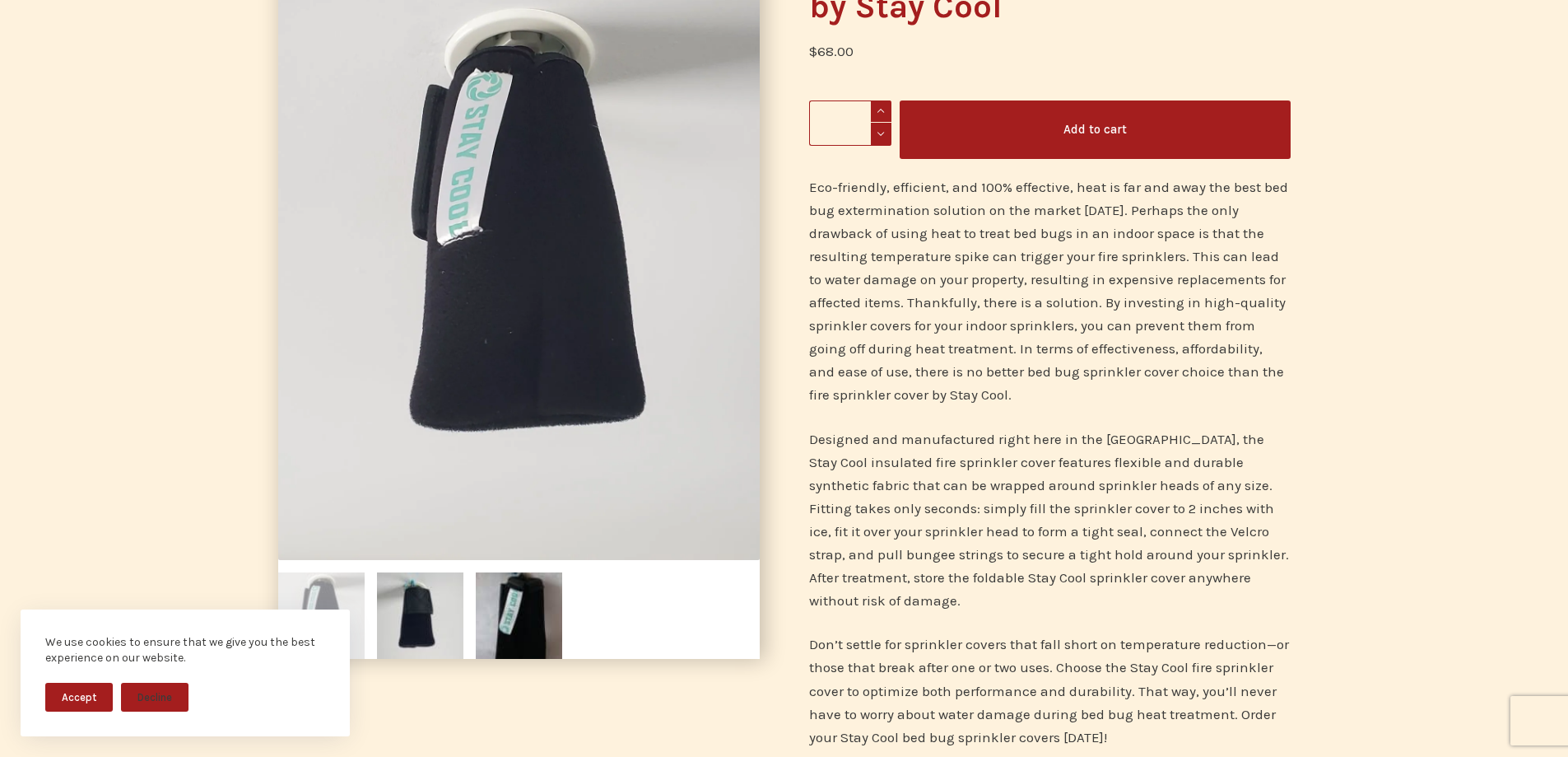
scroll to position [0, 0]
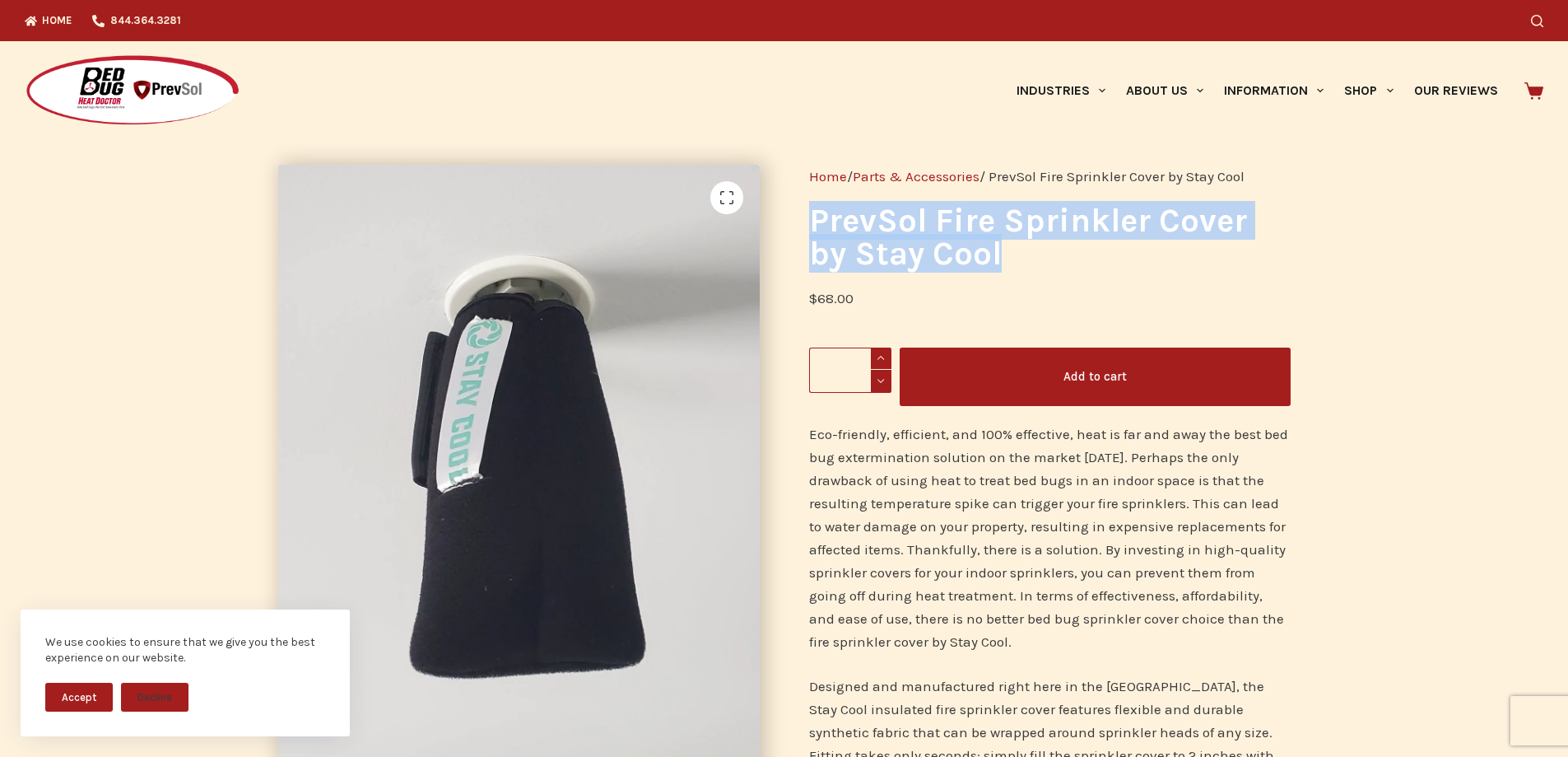
drag, startPoint x: 807, startPoint y: 221, endPoint x: 965, endPoint y: 251, distance: 160.8
click at [978, 251] on div "Home / Parts & Accessories / PrevSol Fire Sprinkler Cover by Stay Cool PrevSol …" at bounding box center [1050, 590] width 531 height 902
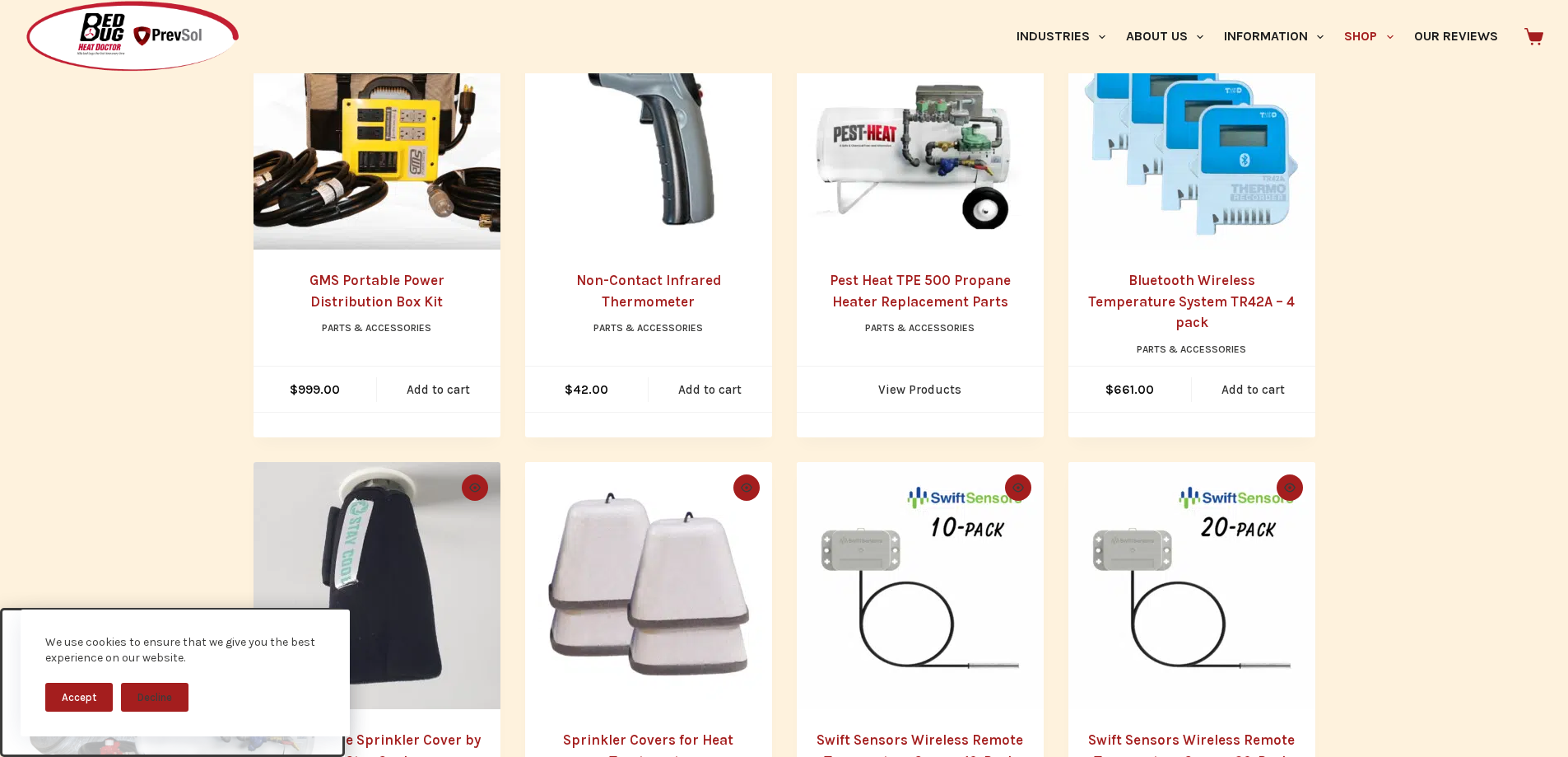
scroll to position [1152, 0]
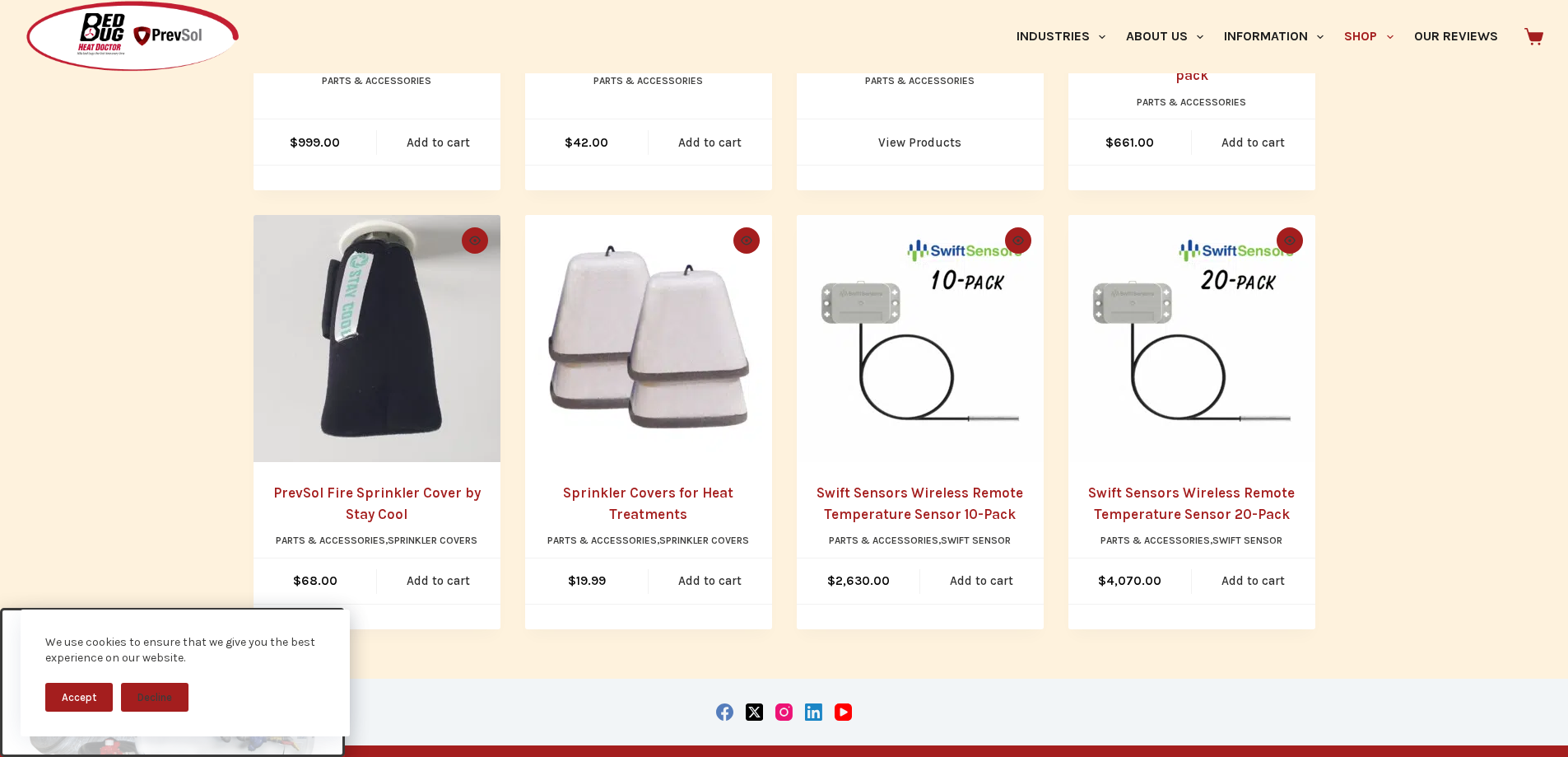
click at [401, 484] on link "PrevSol Fire Sprinkler Cover by Stay Cool" at bounding box center [376, 502] width 207 height 38
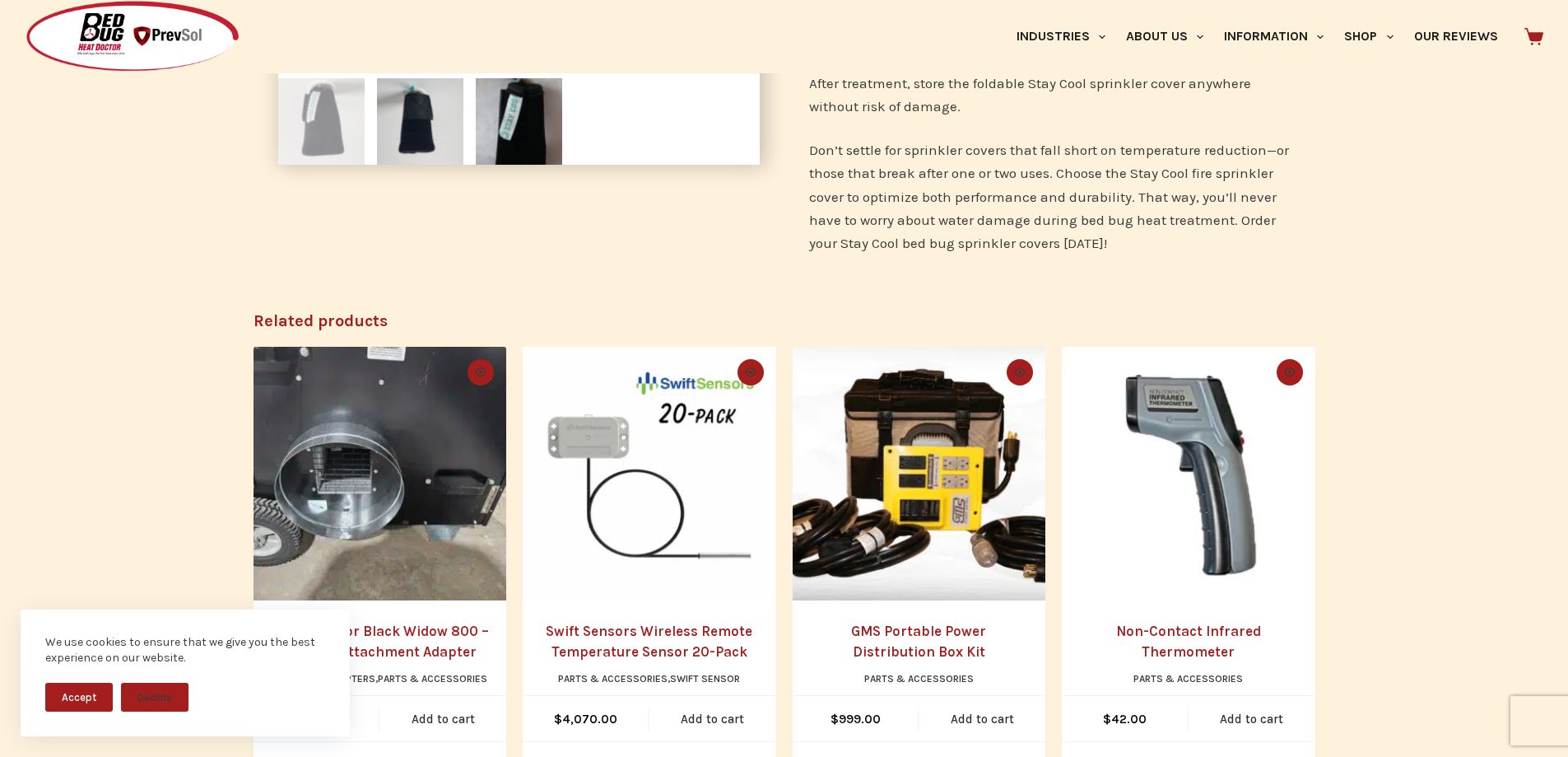
scroll to position [412, 0]
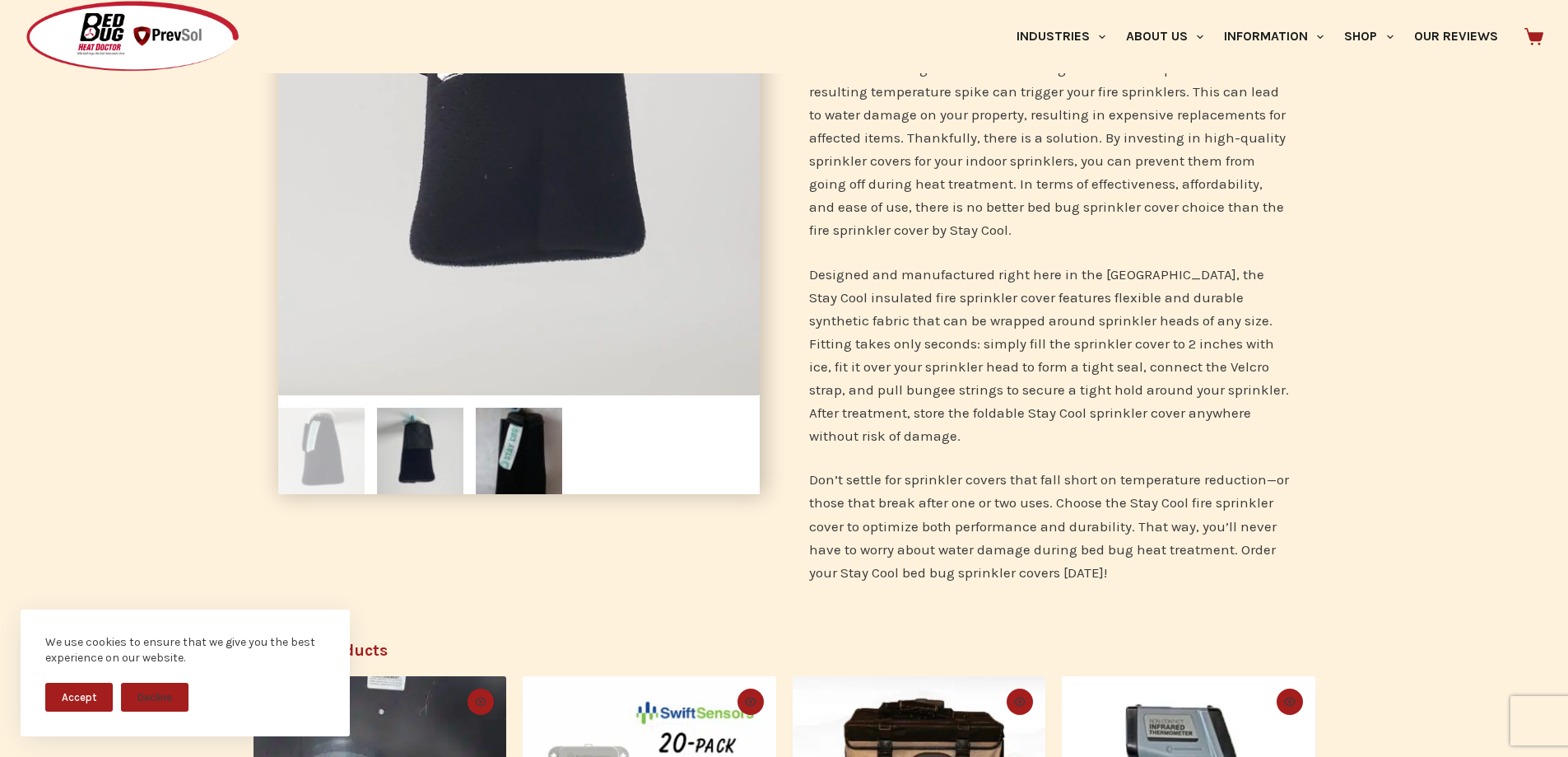
click at [311, 461] on img at bounding box center [322, 451] width 87 height 87
click at [380, 454] on img at bounding box center [420, 451] width 87 height 87
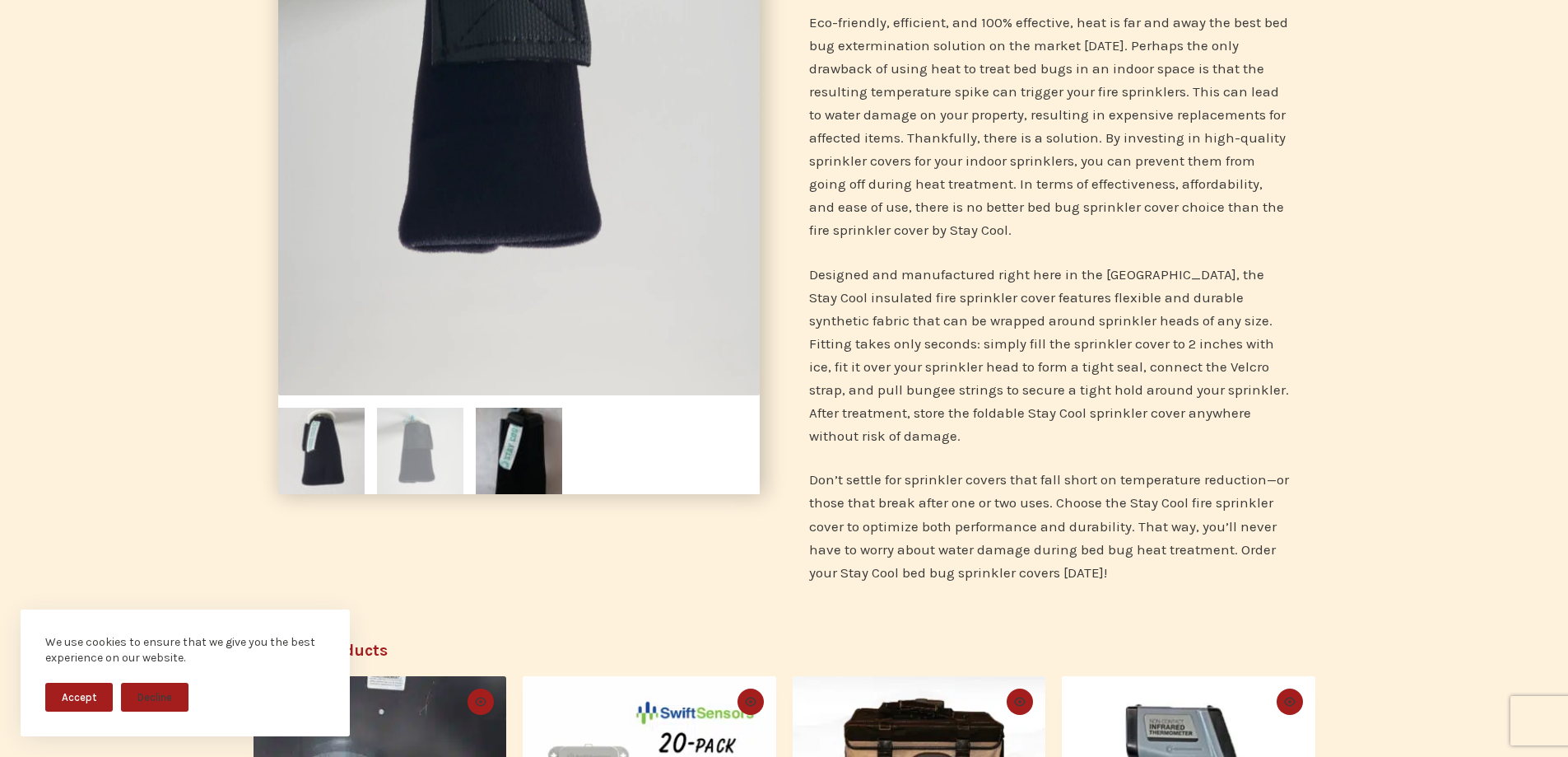
scroll to position [82, 0]
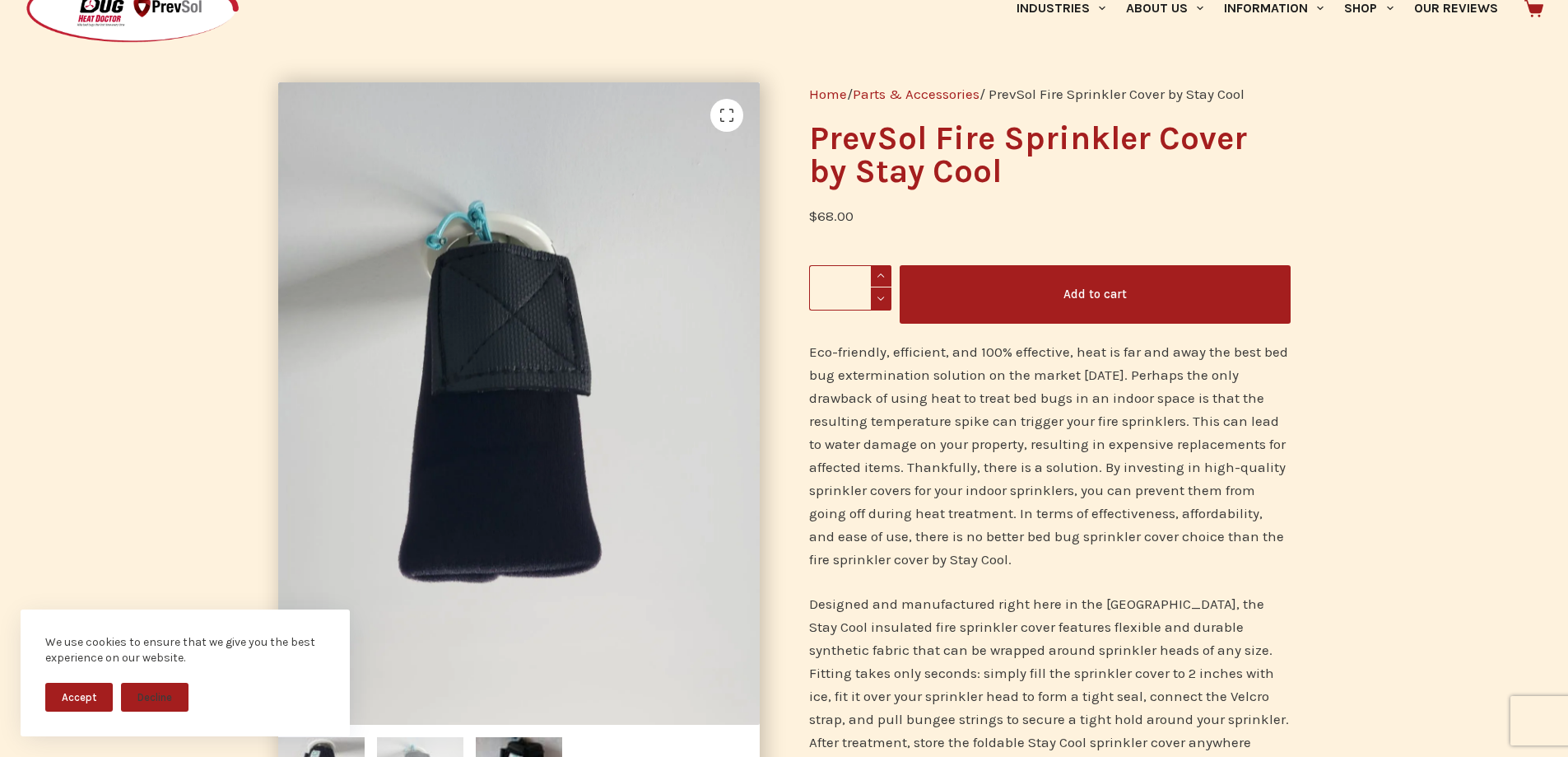
click at [977, 300] on button "Add to cart" at bounding box center [1095, 294] width 392 height 59
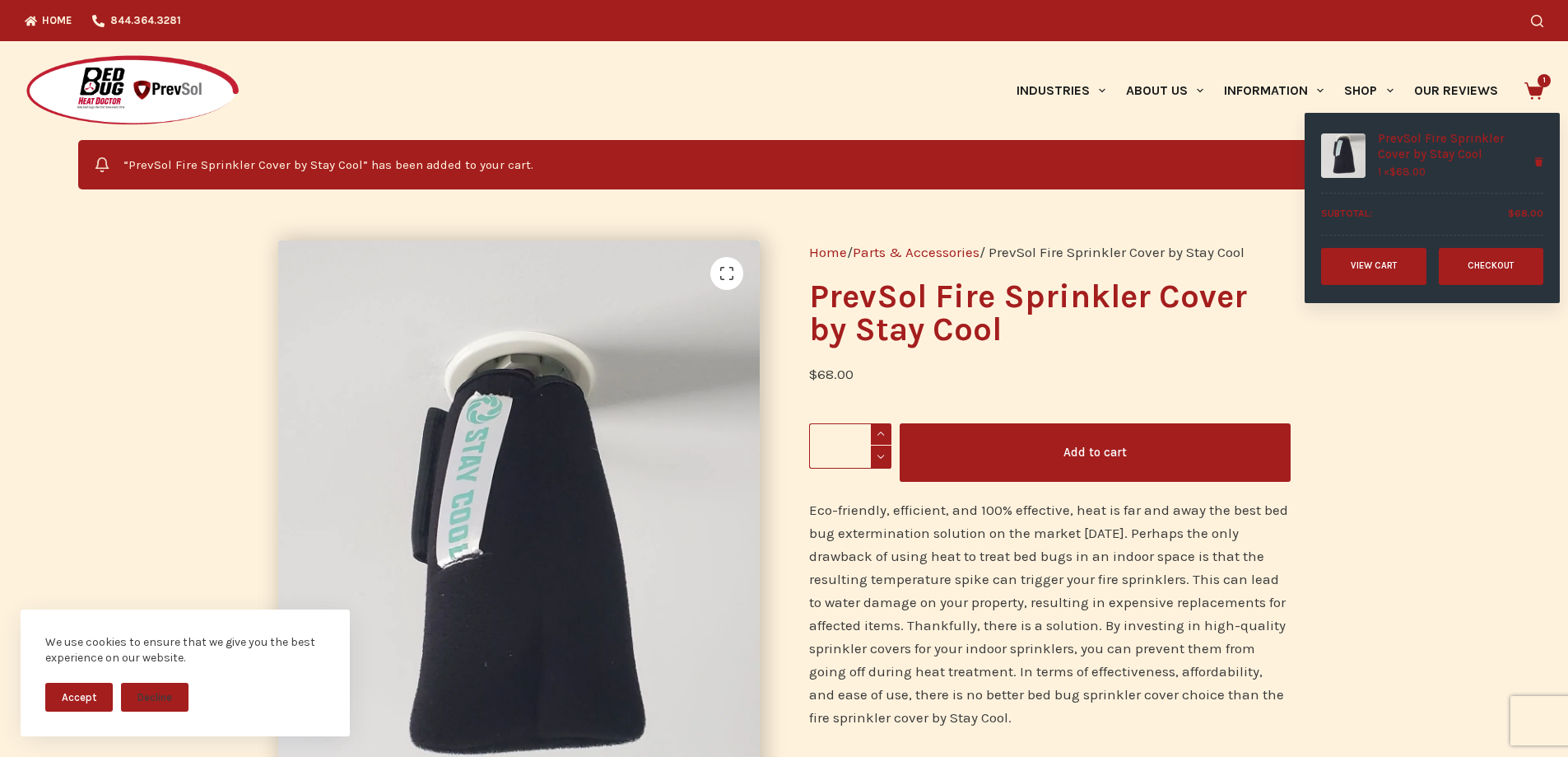
drag, startPoint x: 1548, startPoint y: 87, endPoint x: 1504, endPoint y: 184, distance: 106.5
click at [1544, 87] on span "1" at bounding box center [1534, 92] width 19 height 19
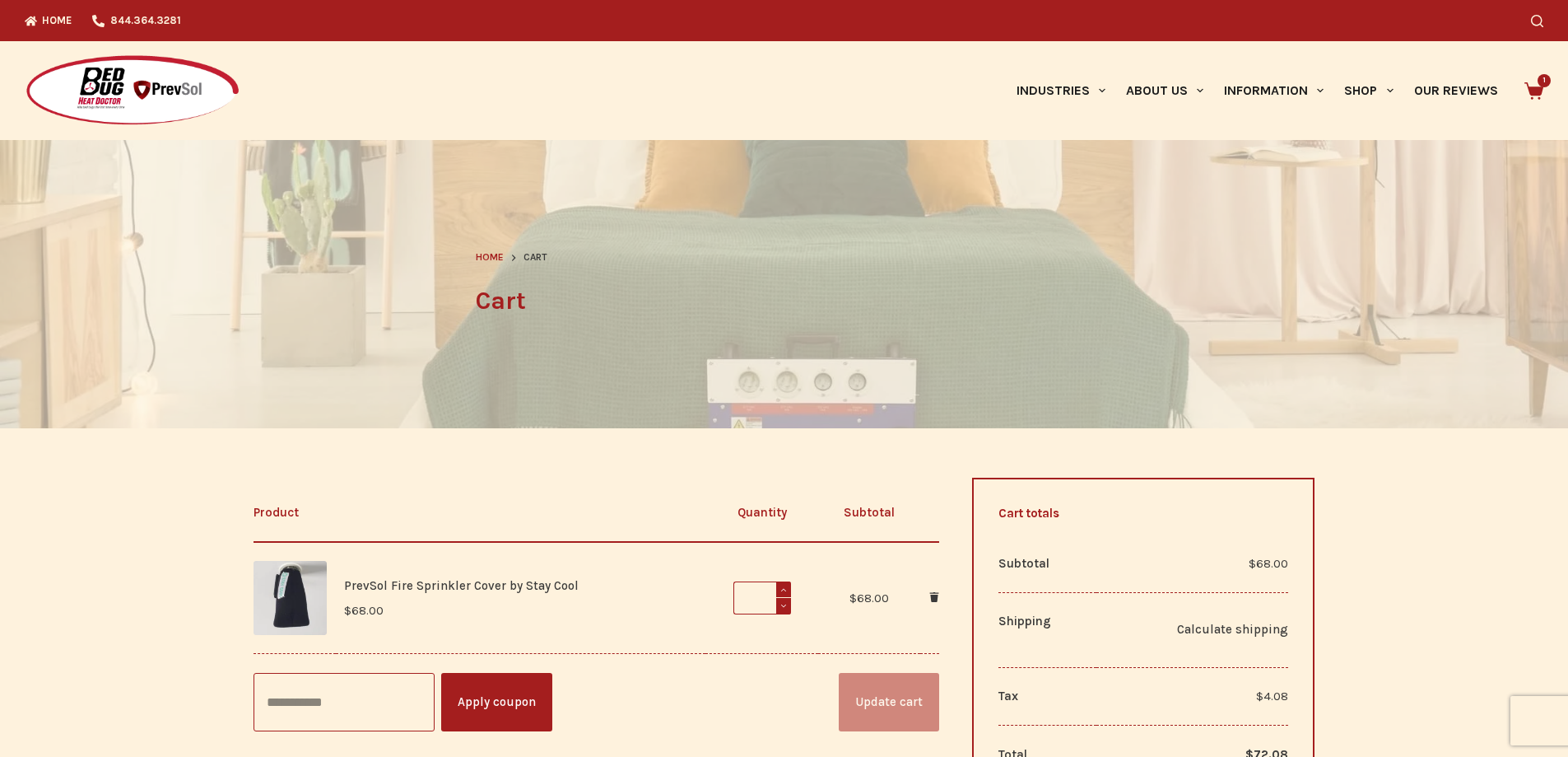
scroll to position [165, 0]
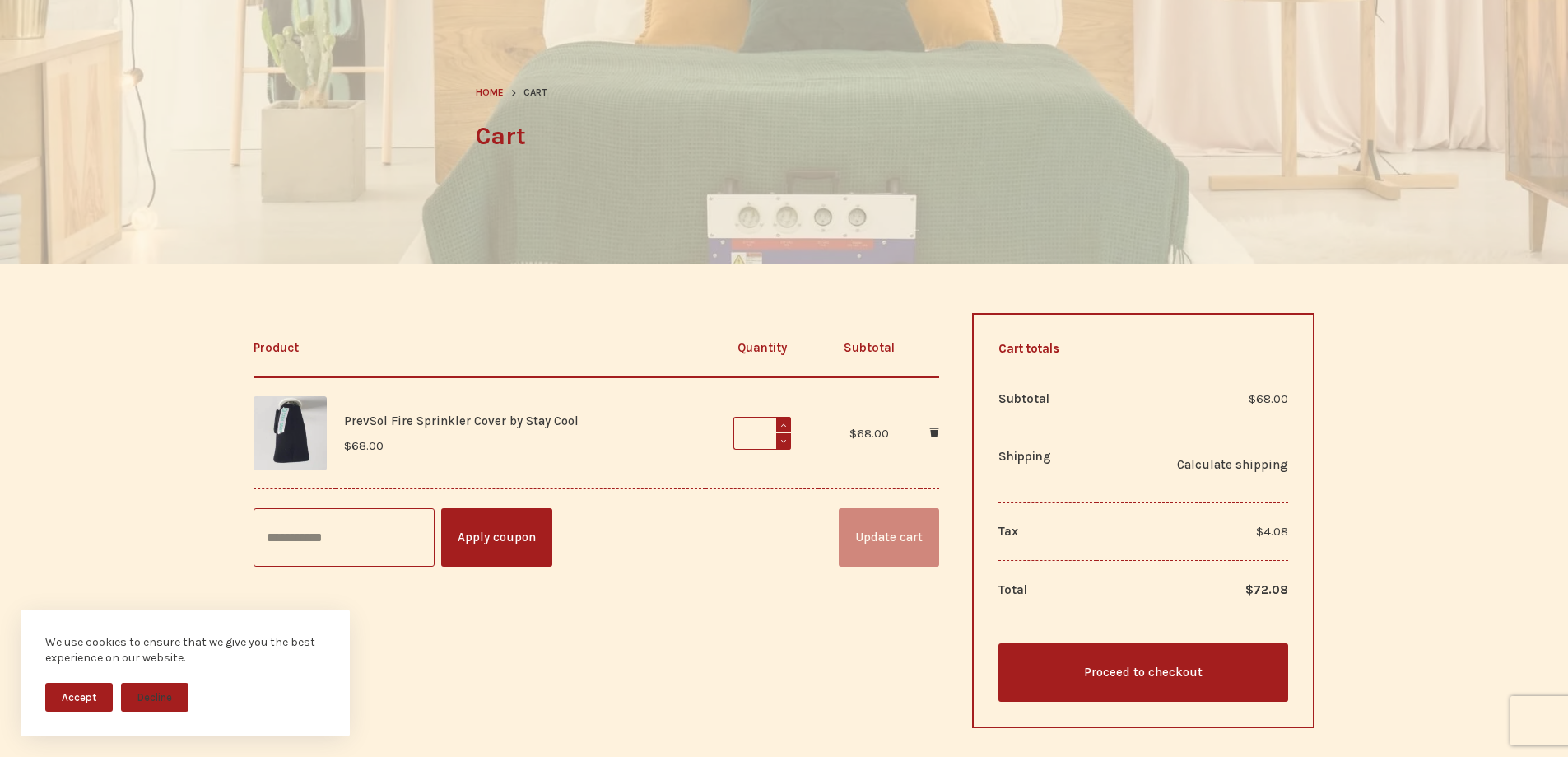
click at [1160, 659] on link "Proceed to checkout" at bounding box center [1144, 672] width 290 height 59
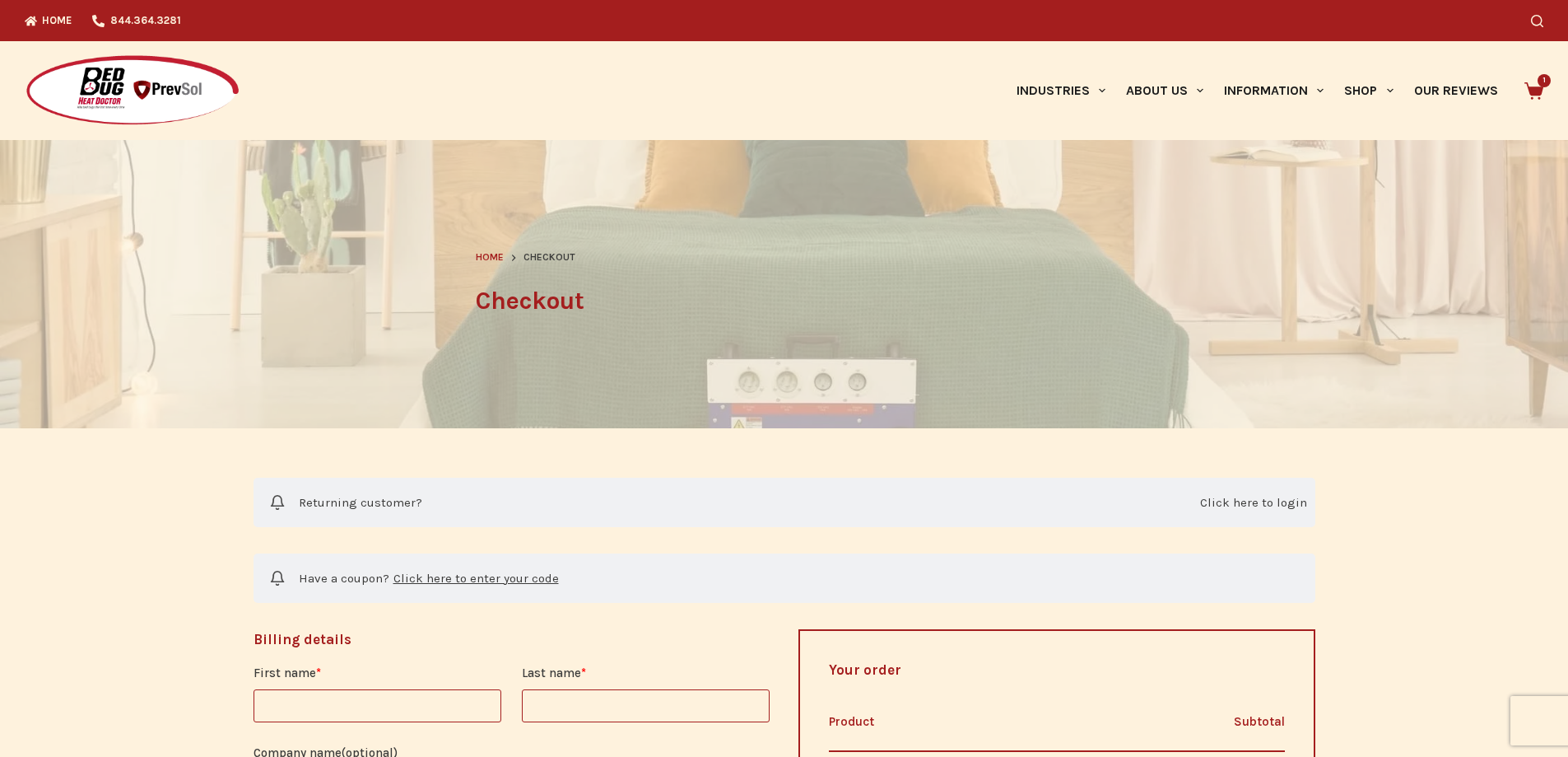
select select "**"
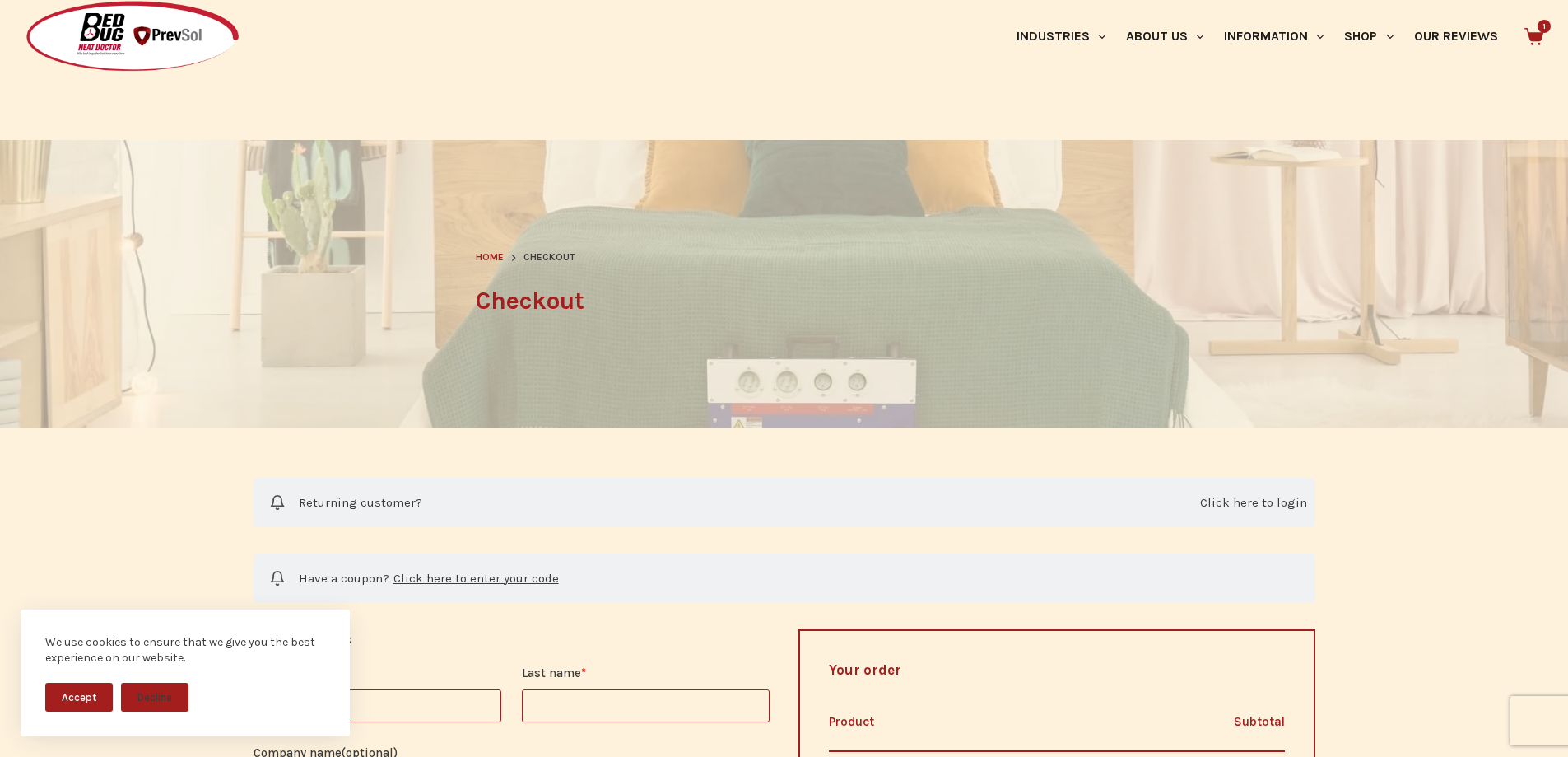
scroll to position [494, 0]
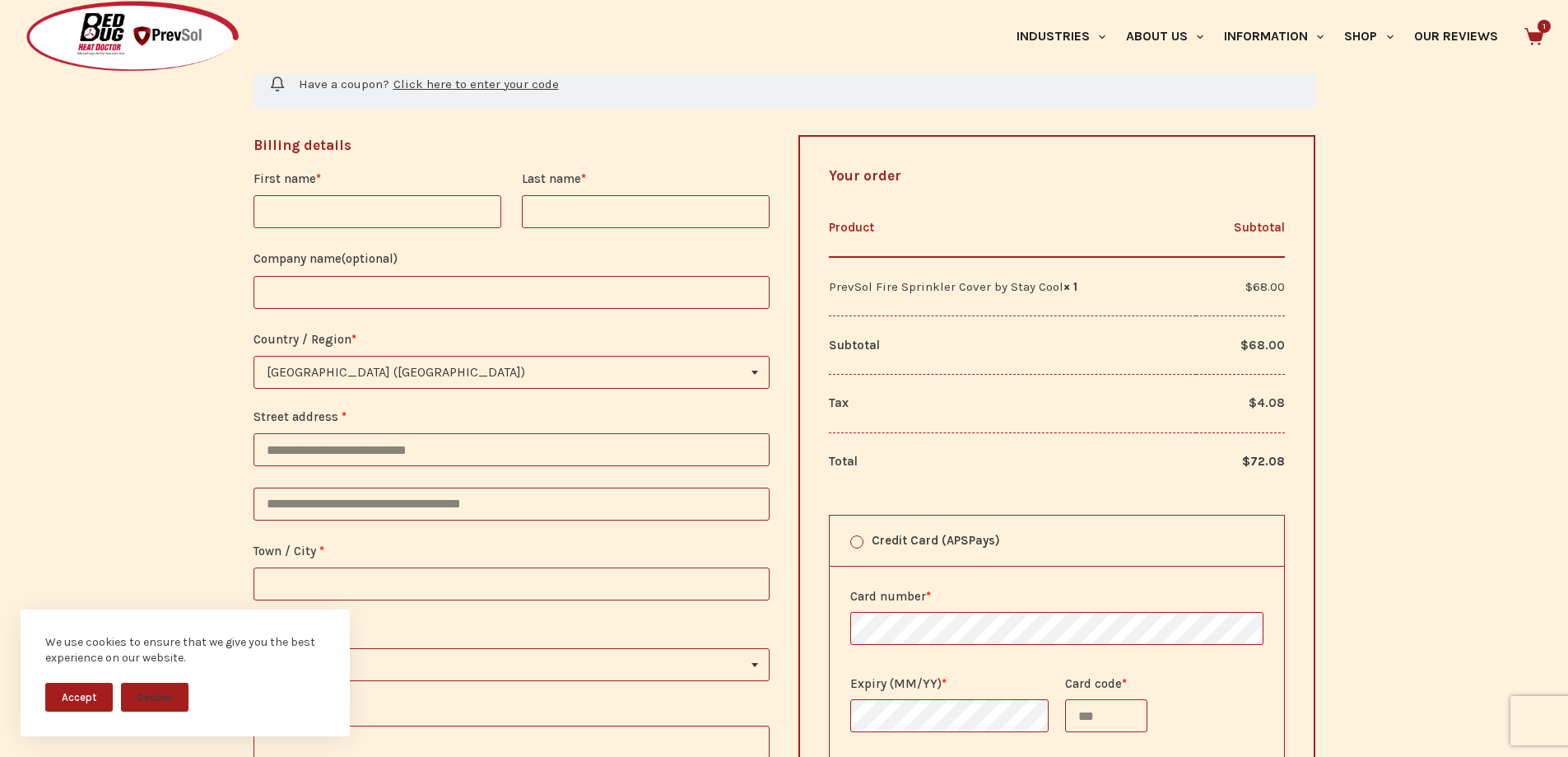
click at [464, 217] on input "First name *" at bounding box center [377, 211] width 248 height 33
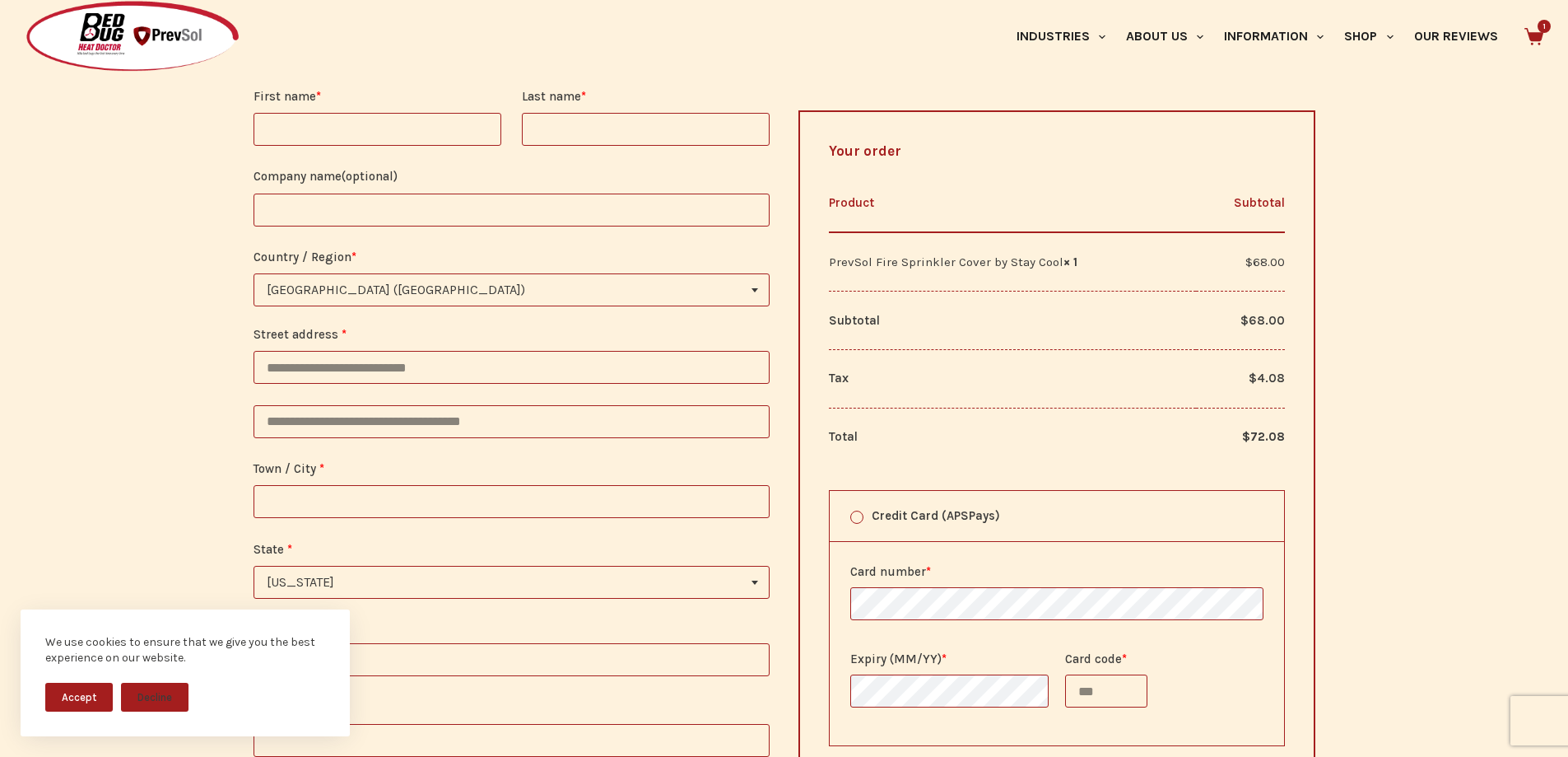
scroll to position [329, 0]
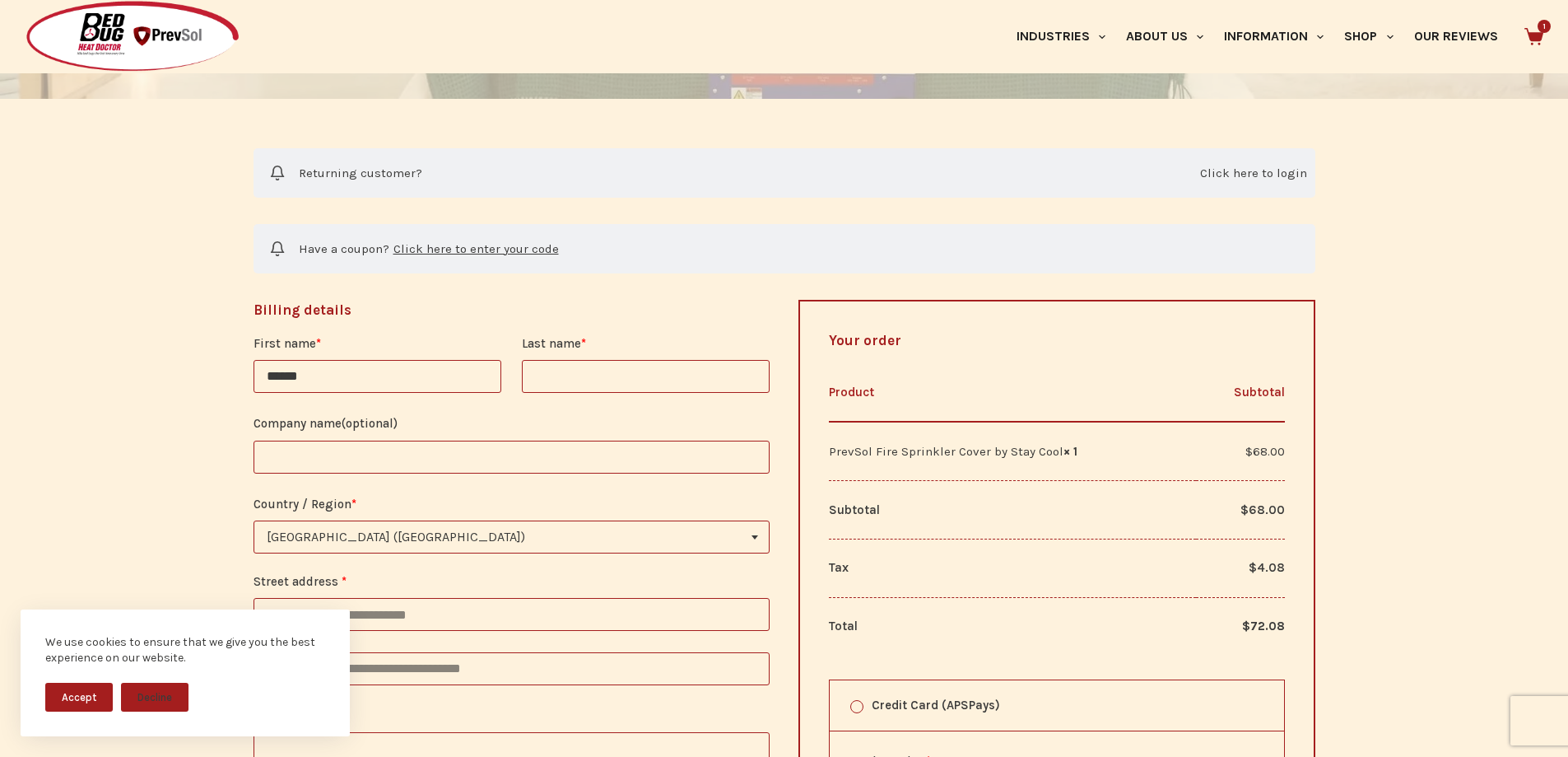
type input "******"
type input "*********"
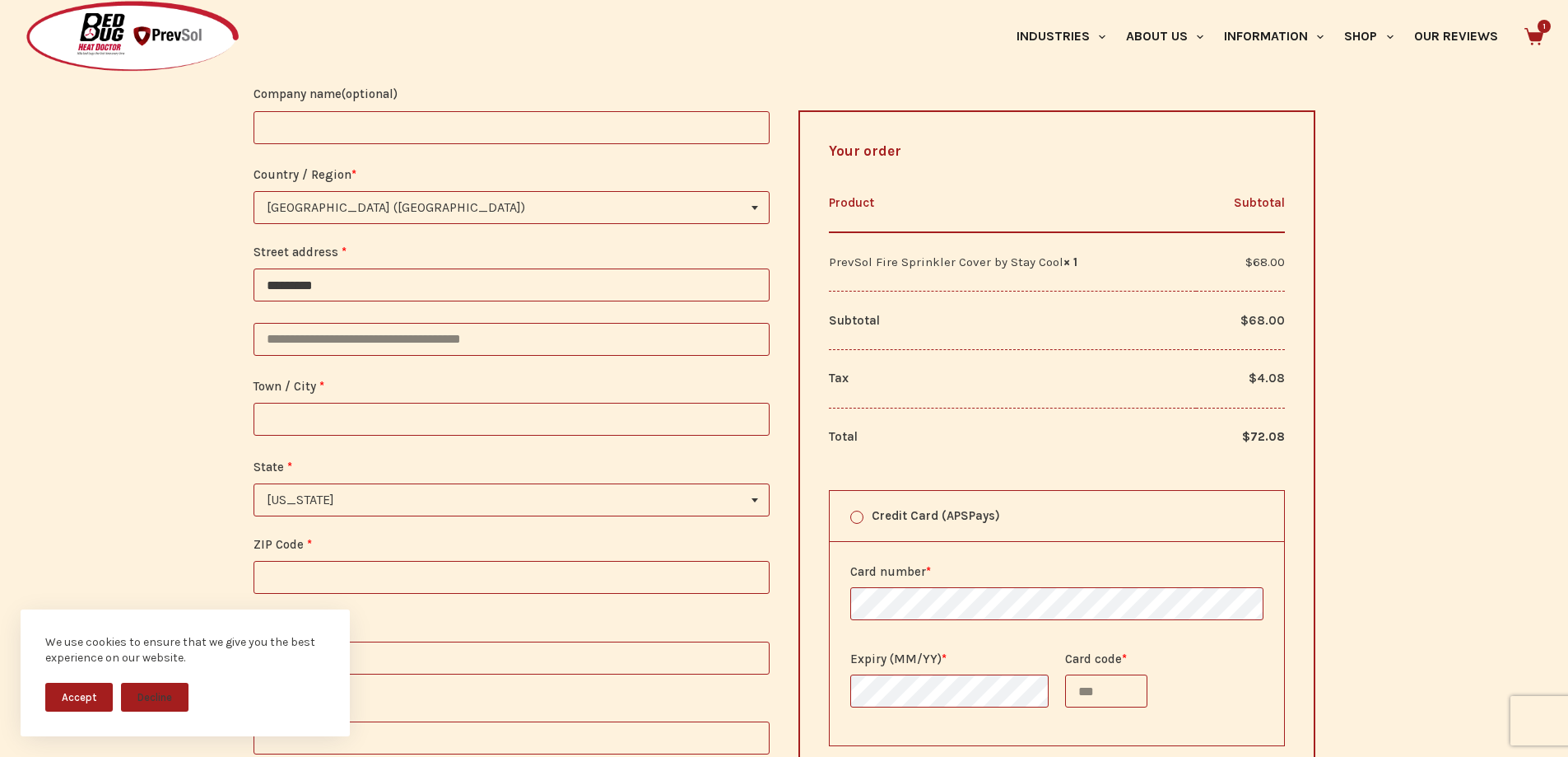
type input "*********"
click at [378, 410] on input "Town / City *" at bounding box center [512, 419] width 517 height 33
type input "*****"
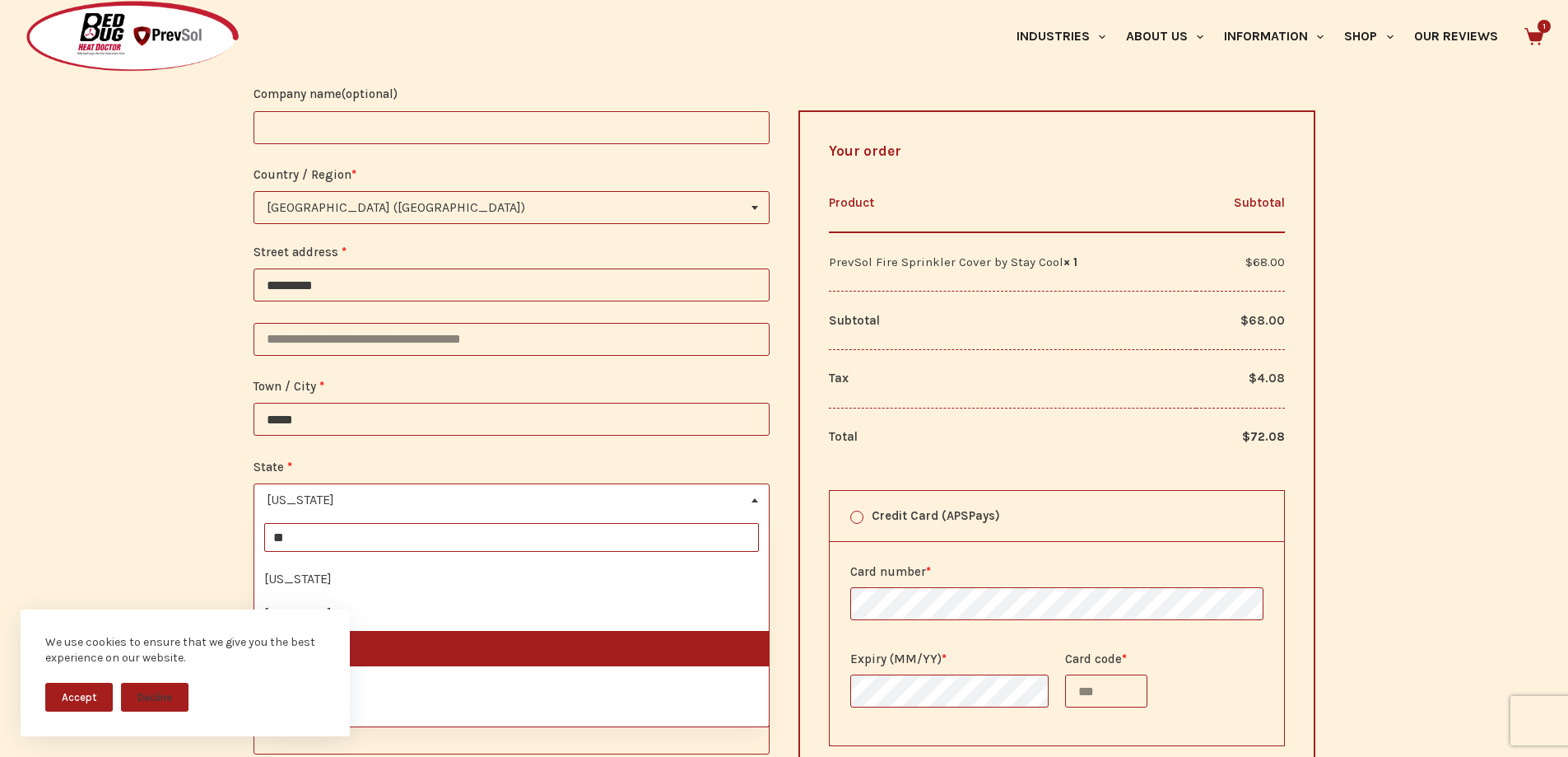
scroll to position [0, 0]
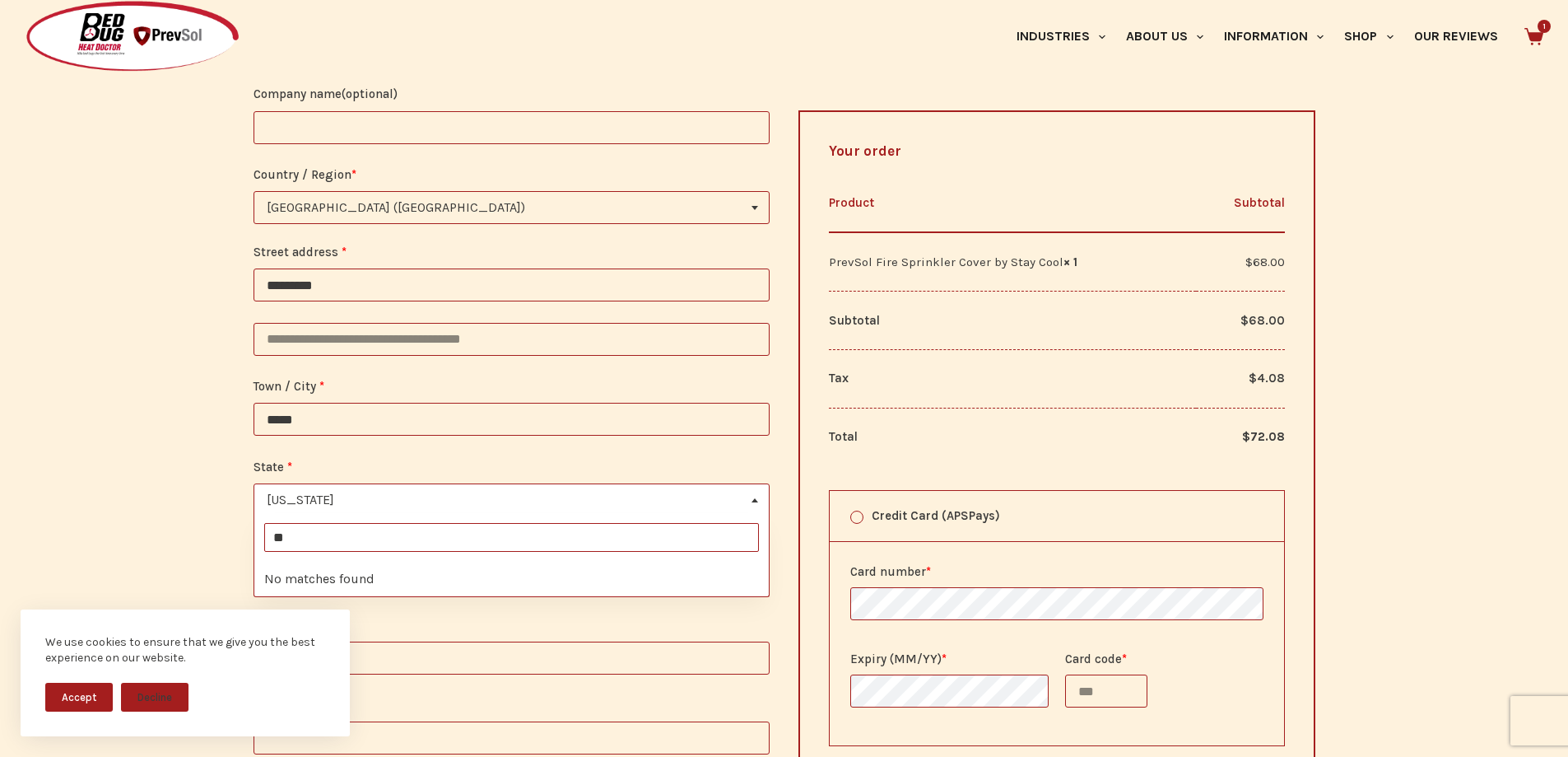
type input "*"
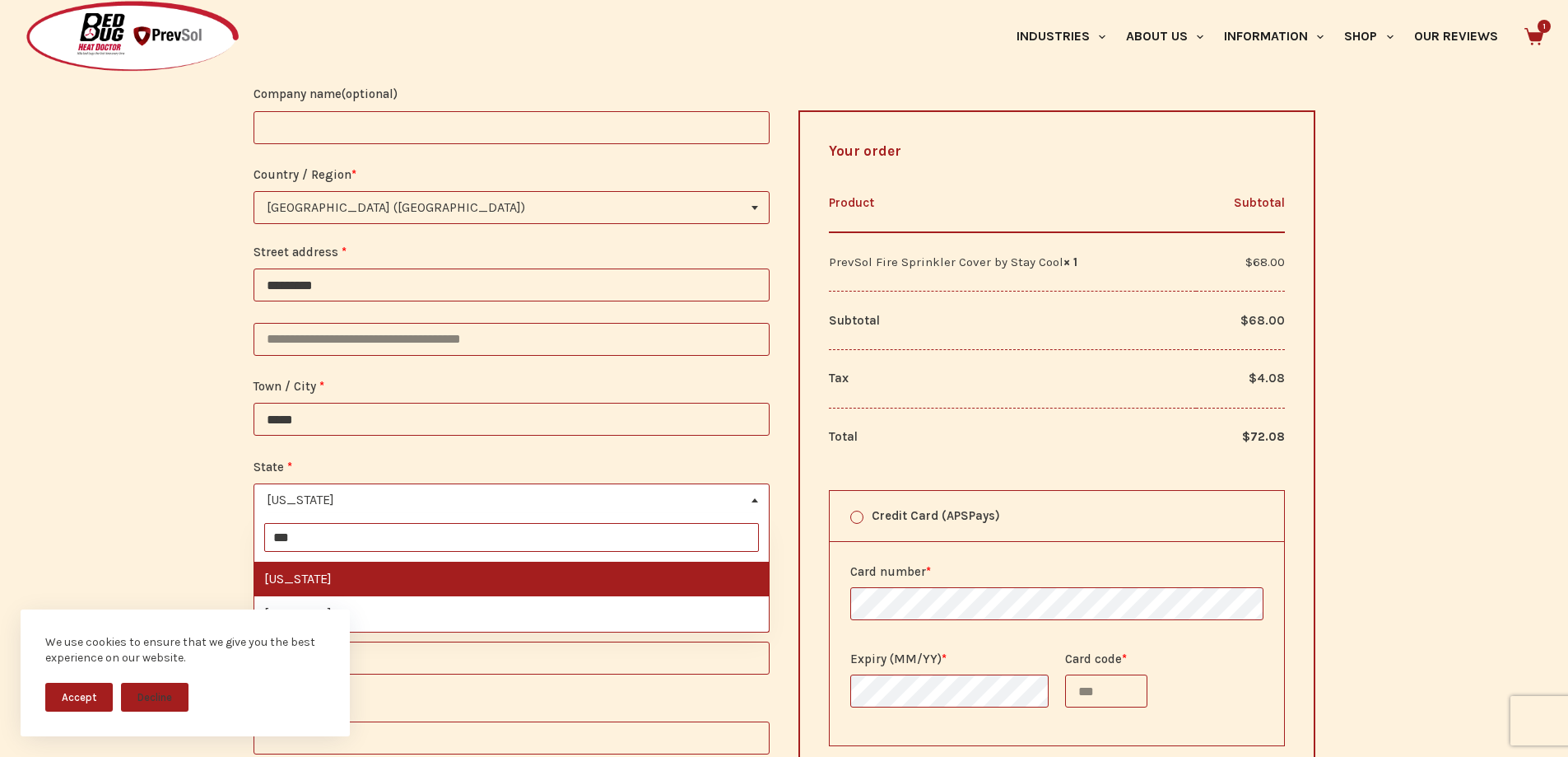
type input "***"
select select "**"
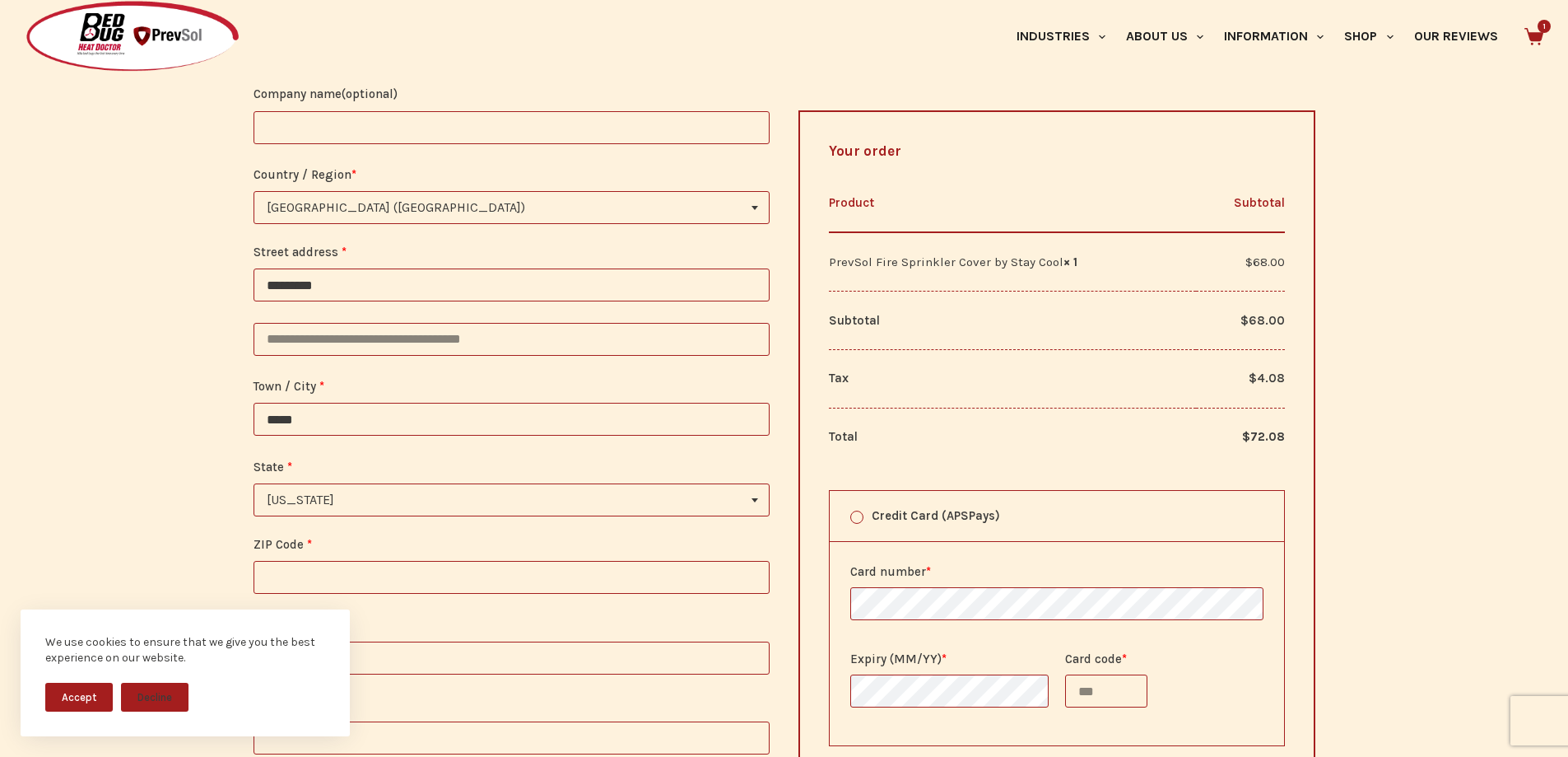
drag, startPoint x: 86, startPoint y: 503, endPoint x: 206, endPoint y: 533, distance: 123.7
click at [86, 504] on div "**********" at bounding box center [784, 445] width 1568 height 1252
click at [367, 566] on input "ZIP Code *" at bounding box center [512, 577] width 517 height 33
type input "*****"
click at [104, 461] on div "**********" at bounding box center [784, 445] width 1568 height 1252
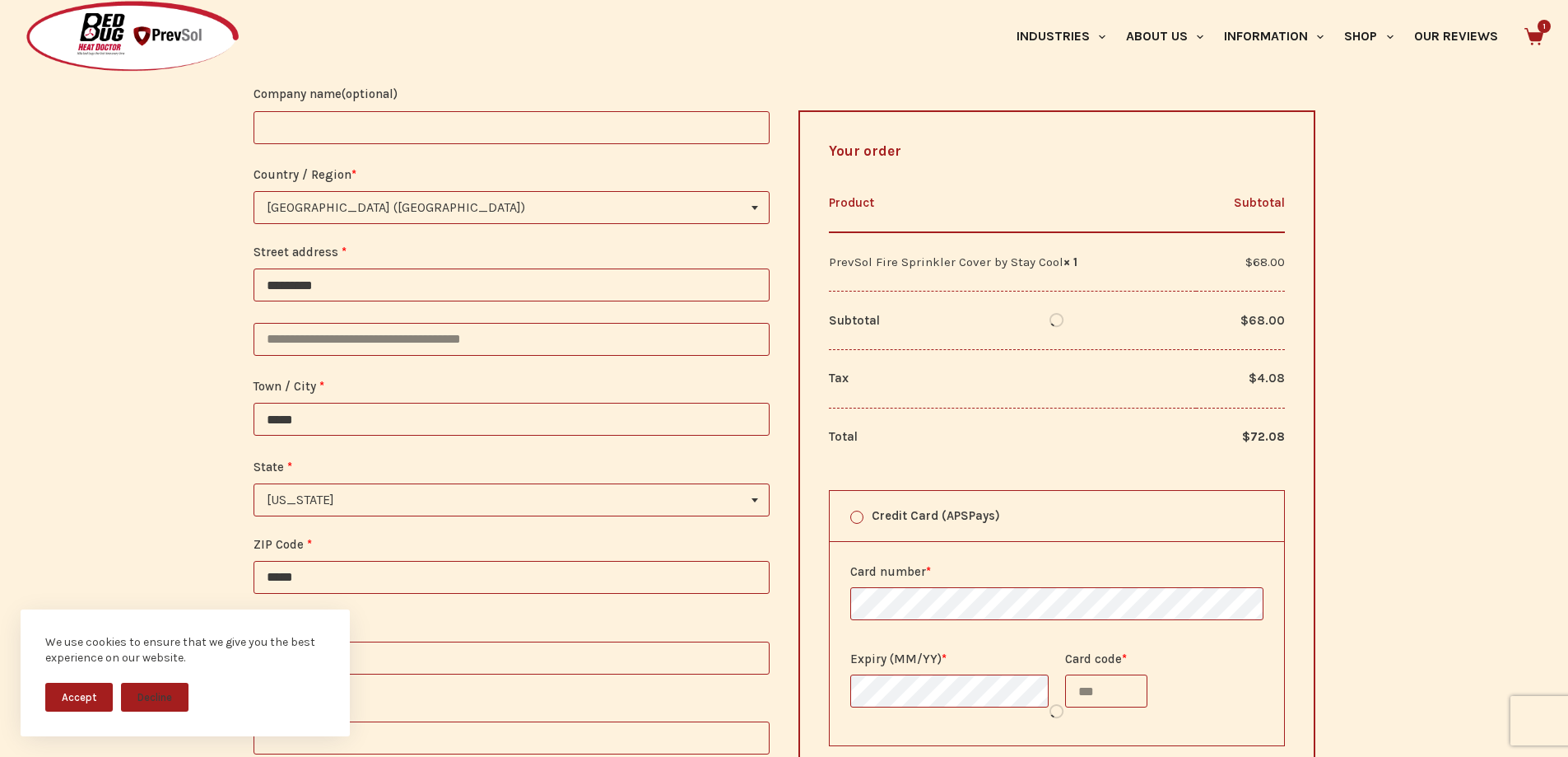
scroll to position [824, 0]
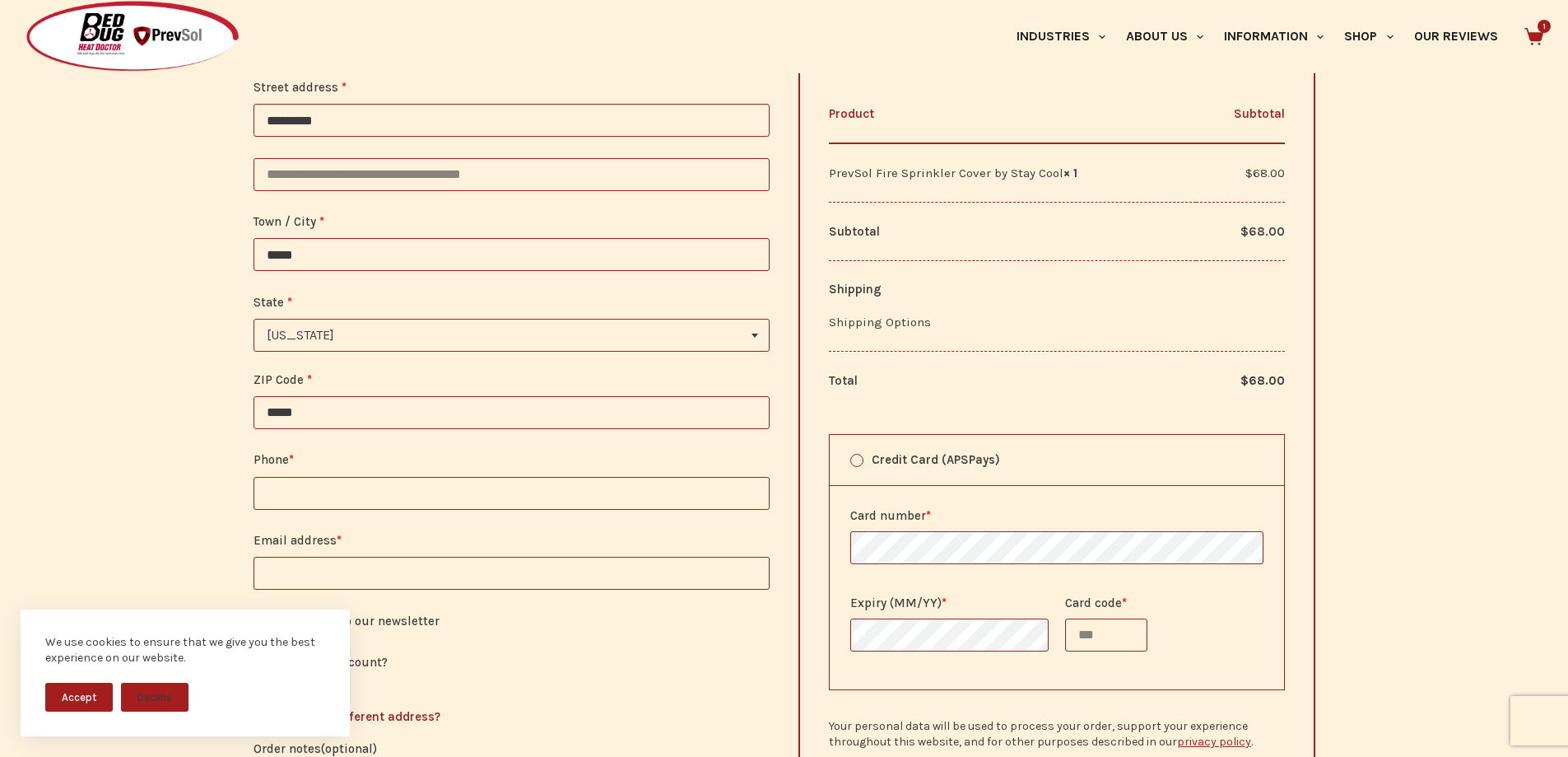
drag, startPoint x: 359, startPoint y: 487, endPoint x: 330, endPoint y: 481, distance: 29.6
click at [358, 487] on input "Phone *" at bounding box center [512, 493] width 517 height 33
type input "**********"
click at [465, 586] on input "Email address *" at bounding box center [512, 573] width 517 height 33
type input "**********"
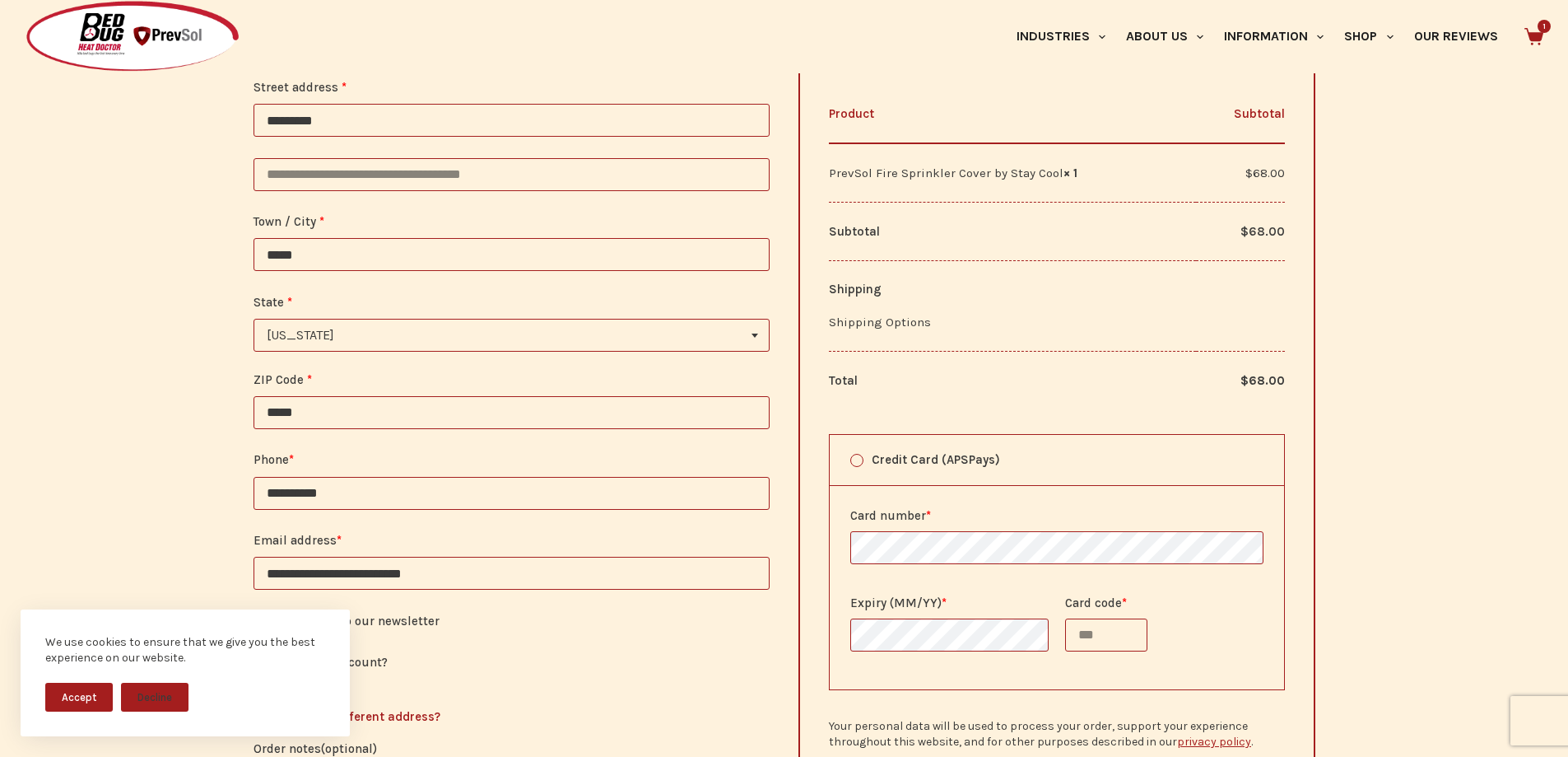
scroll to position [1235, 0]
